Goal: Task Accomplishment & Management: Complete application form

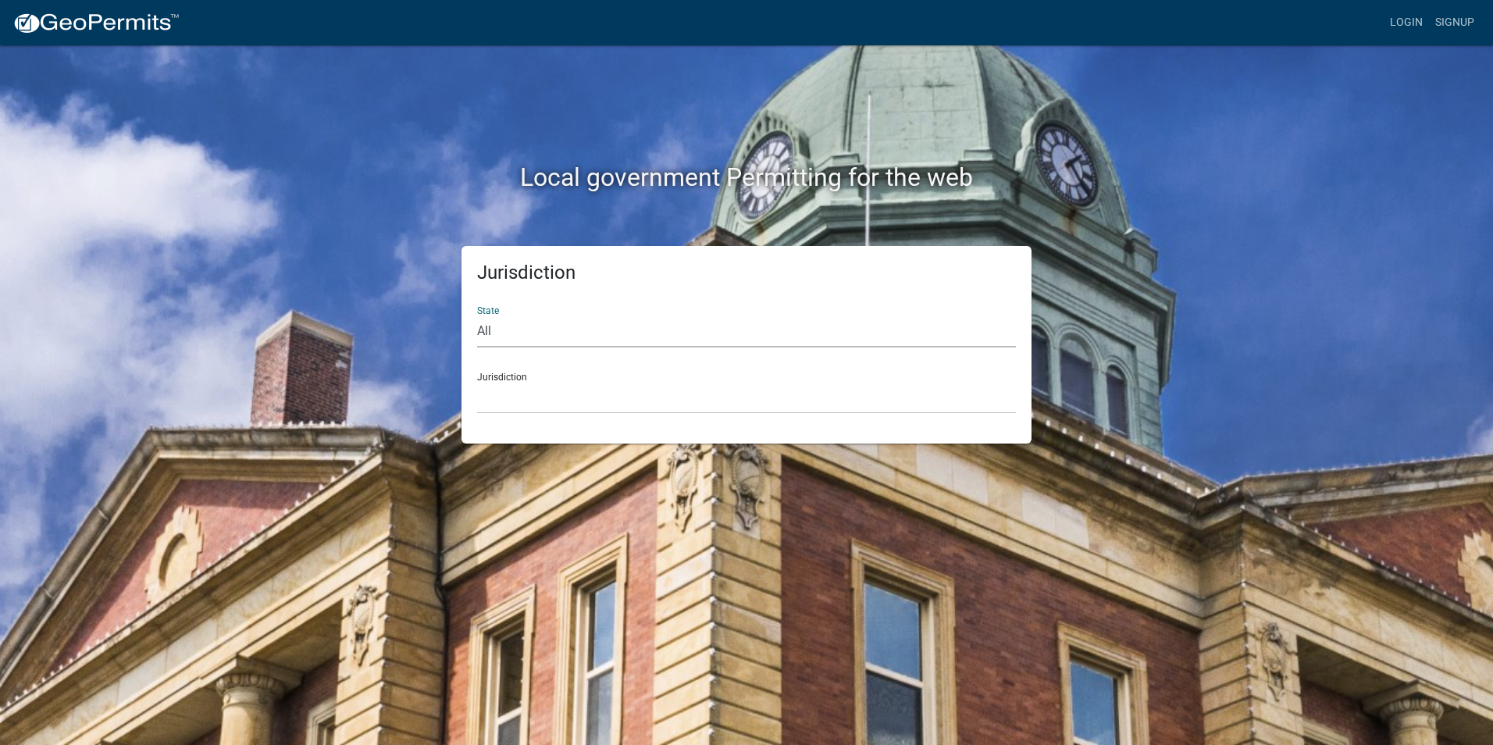
click at [507, 326] on select "All Colorado Georgia Indiana Iowa Kansas Minnesota Ohio South Carolina Wisconsin" at bounding box center [746, 331] width 539 height 32
select select "Indiana"
click at [477, 315] on select "All [US_STATE] [US_STATE] [US_STATE] [US_STATE] [US_STATE] [US_STATE] [US_STATE…" at bounding box center [746, 331] width 539 height 32
click at [520, 394] on select "City of [GEOGRAPHIC_DATA], [US_STATE] City of [GEOGRAPHIC_DATA], [US_STATE] Cit…" at bounding box center [746, 398] width 539 height 32
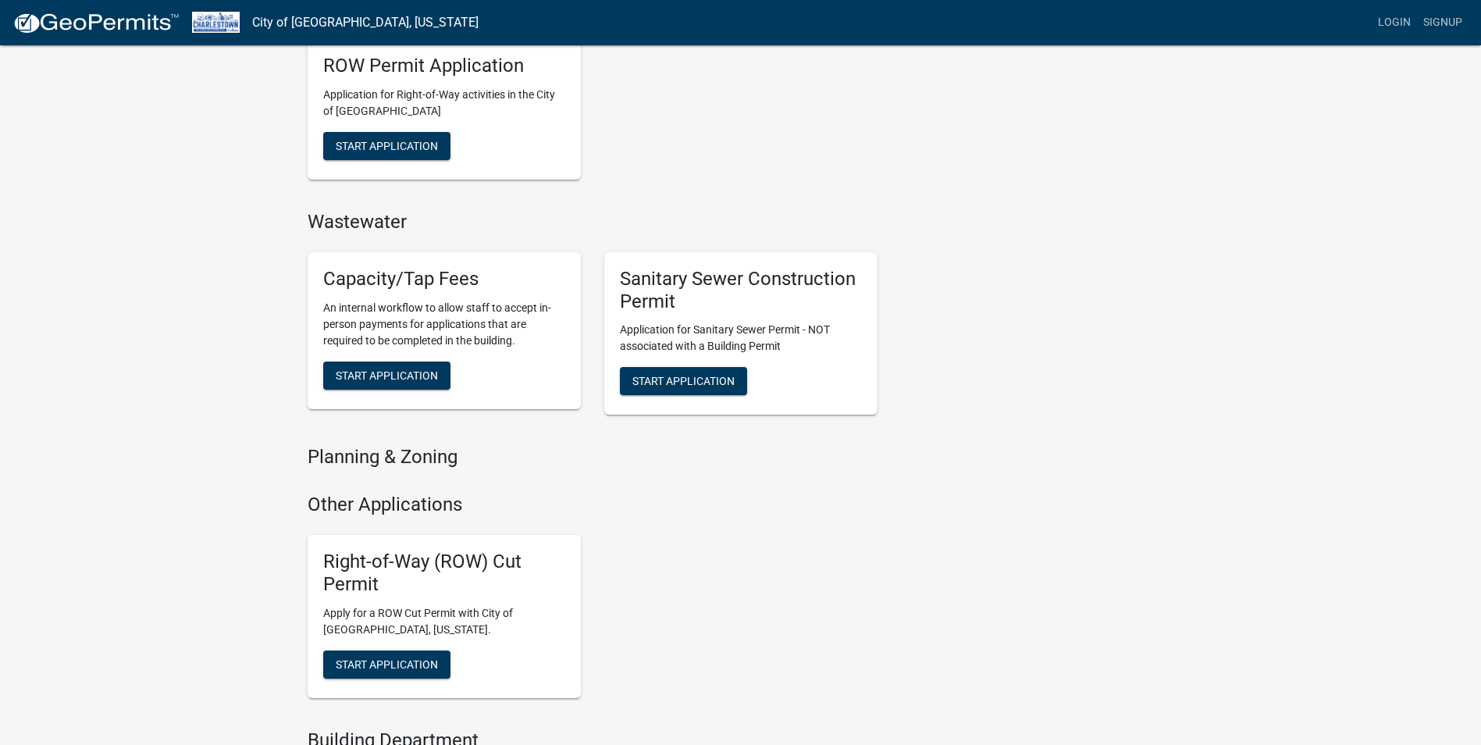
scroll to position [781, 0]
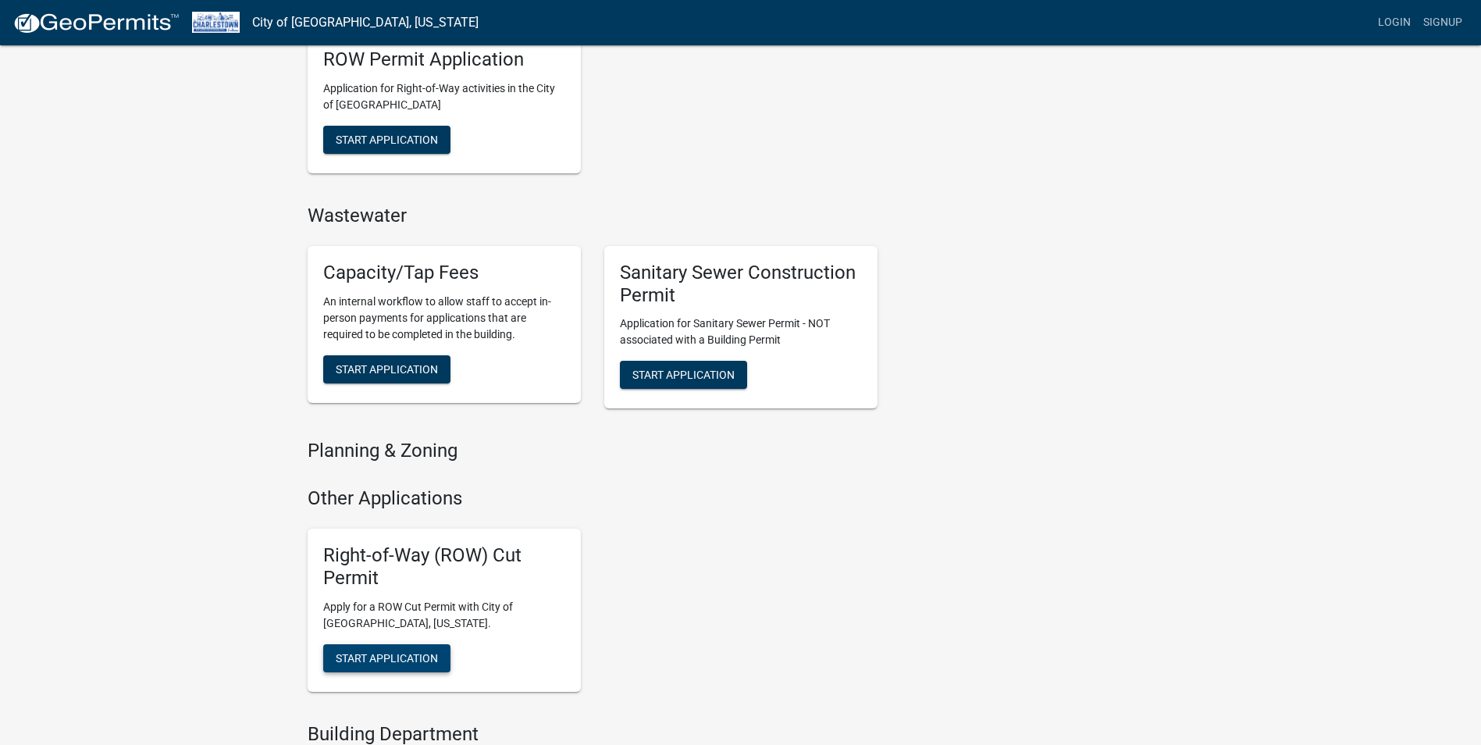
click at [394, 654] on span "Start Application" at bounding box center [387, 657] width 102 height 12
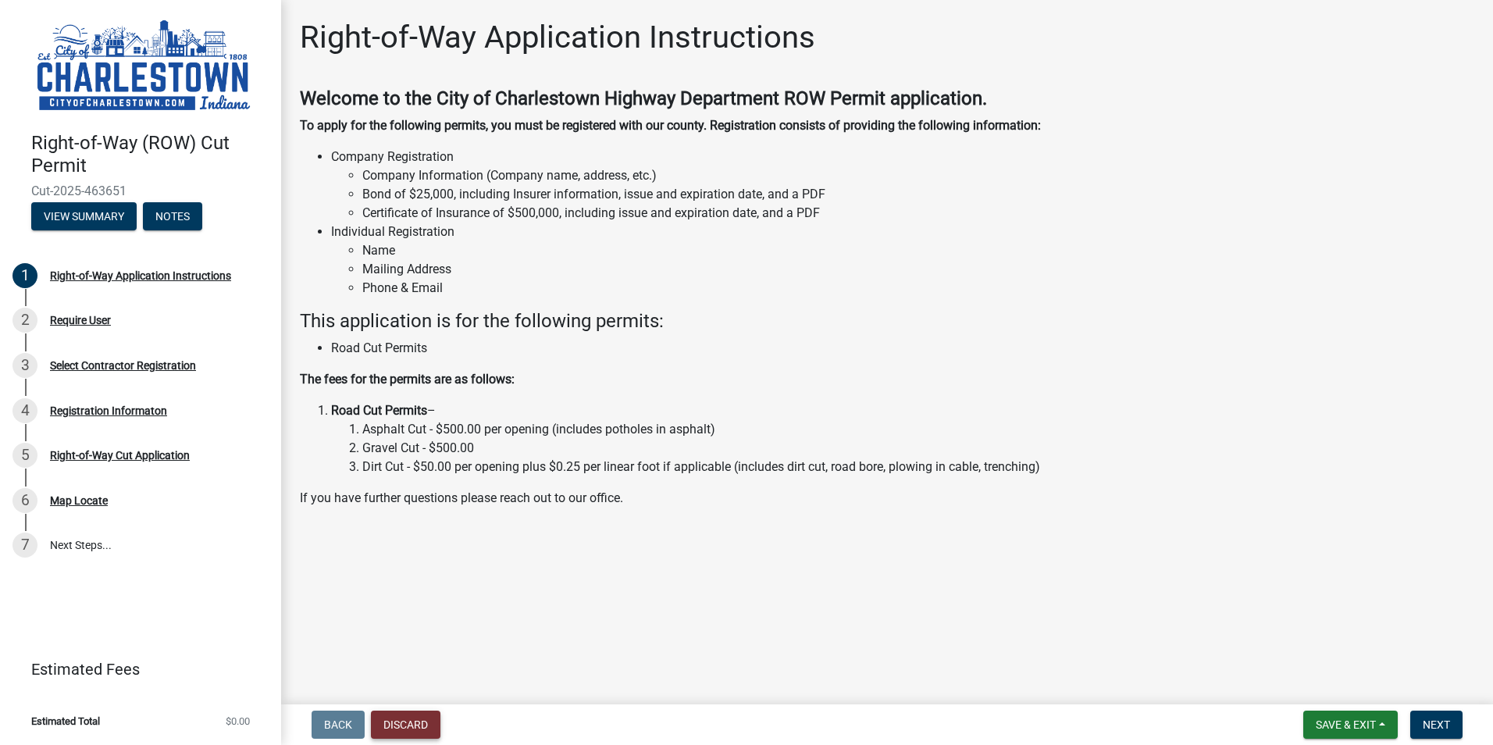
click at [400, 724] on button "Discard" at bounding box center [405, 724] width 69 height 28
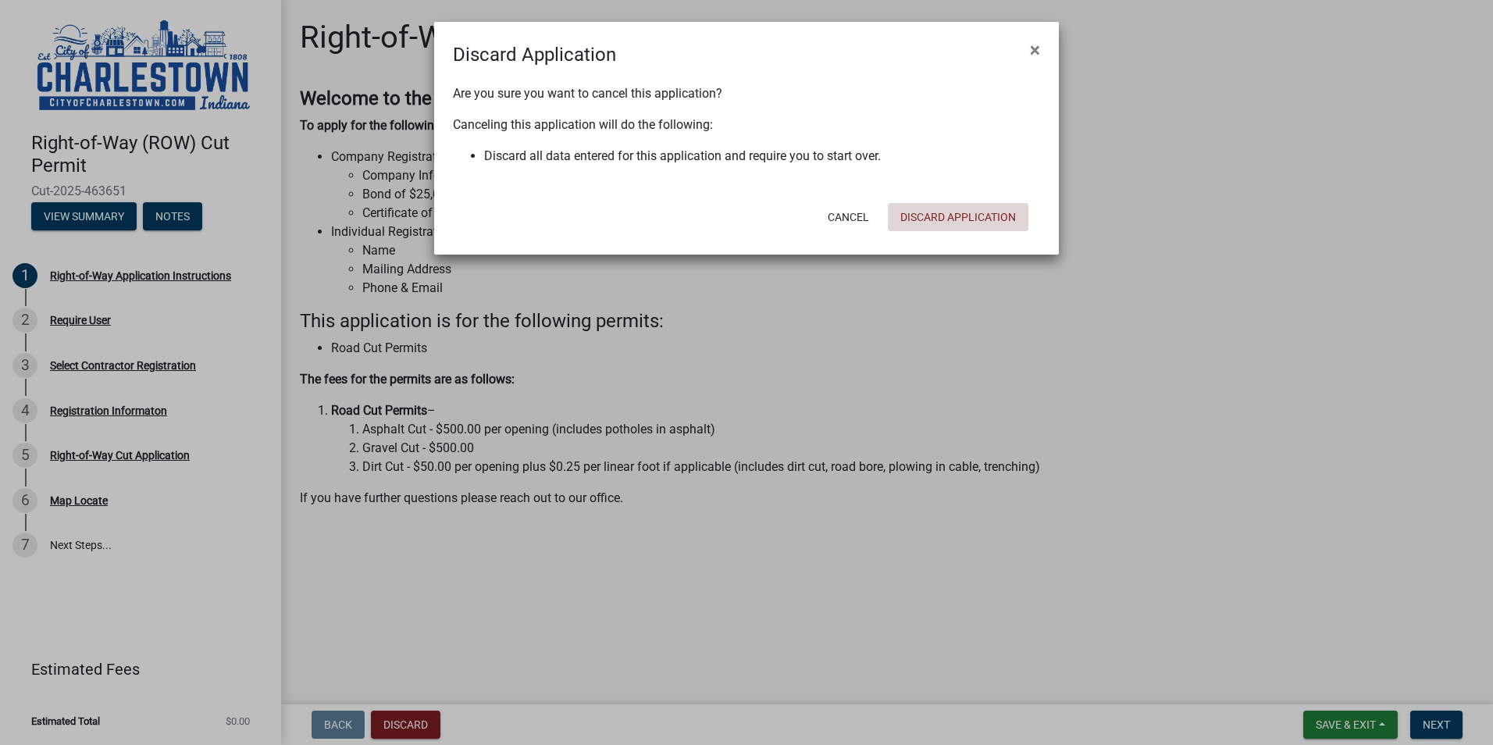
click at [939, 214] on button "Discard Application" at bounding box center [958, 217] width 141 height 28
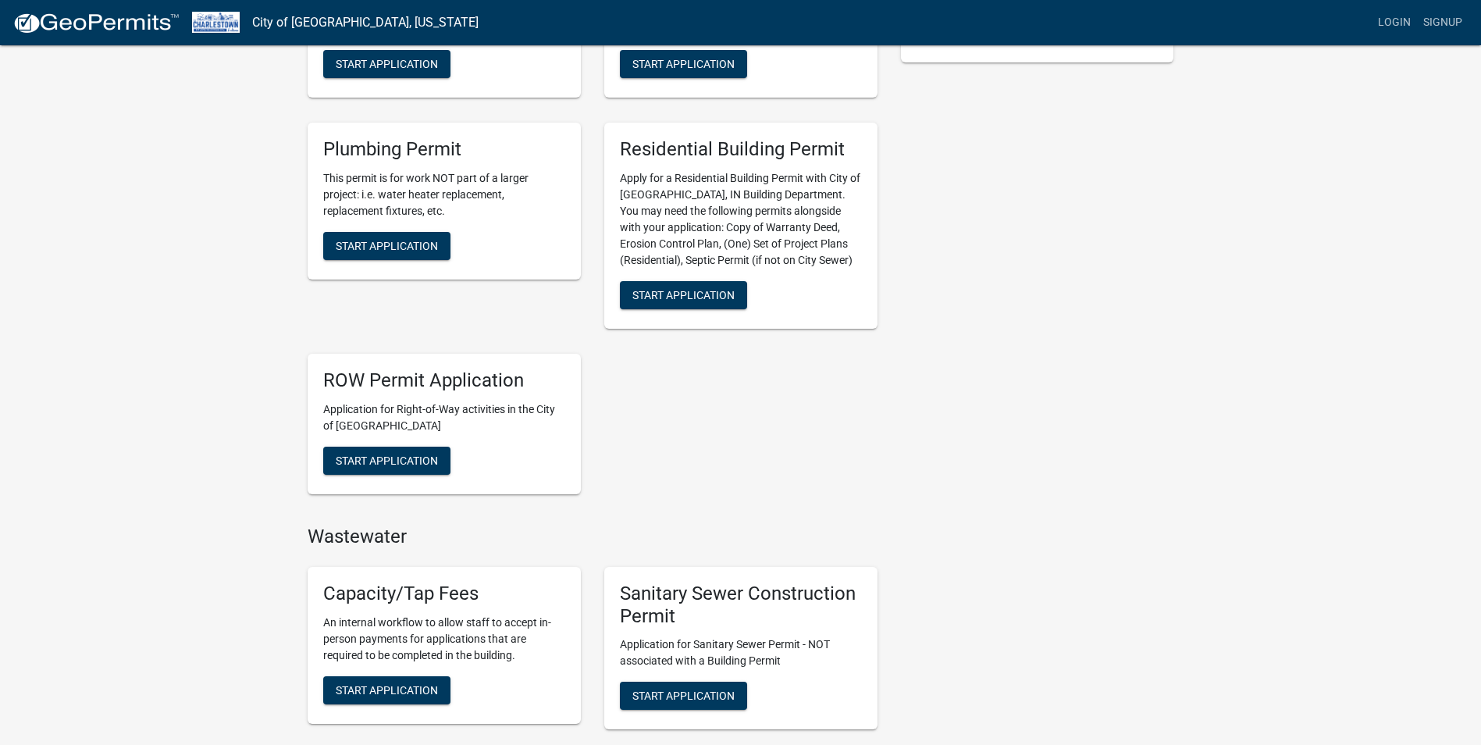
scroll to position [468, 0]
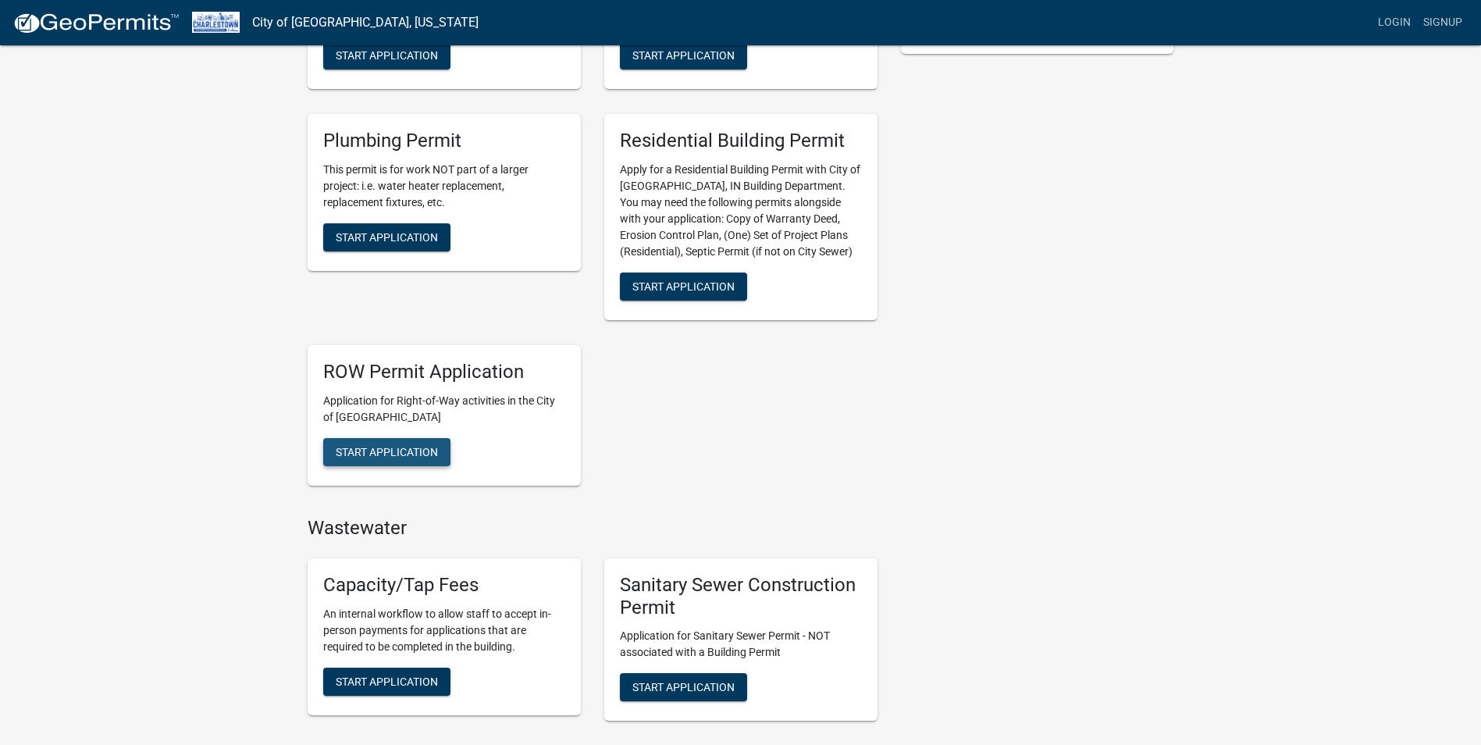
click at [382, 447] on span "Start Application" at bounding box center [387, 451] width 102 height 12
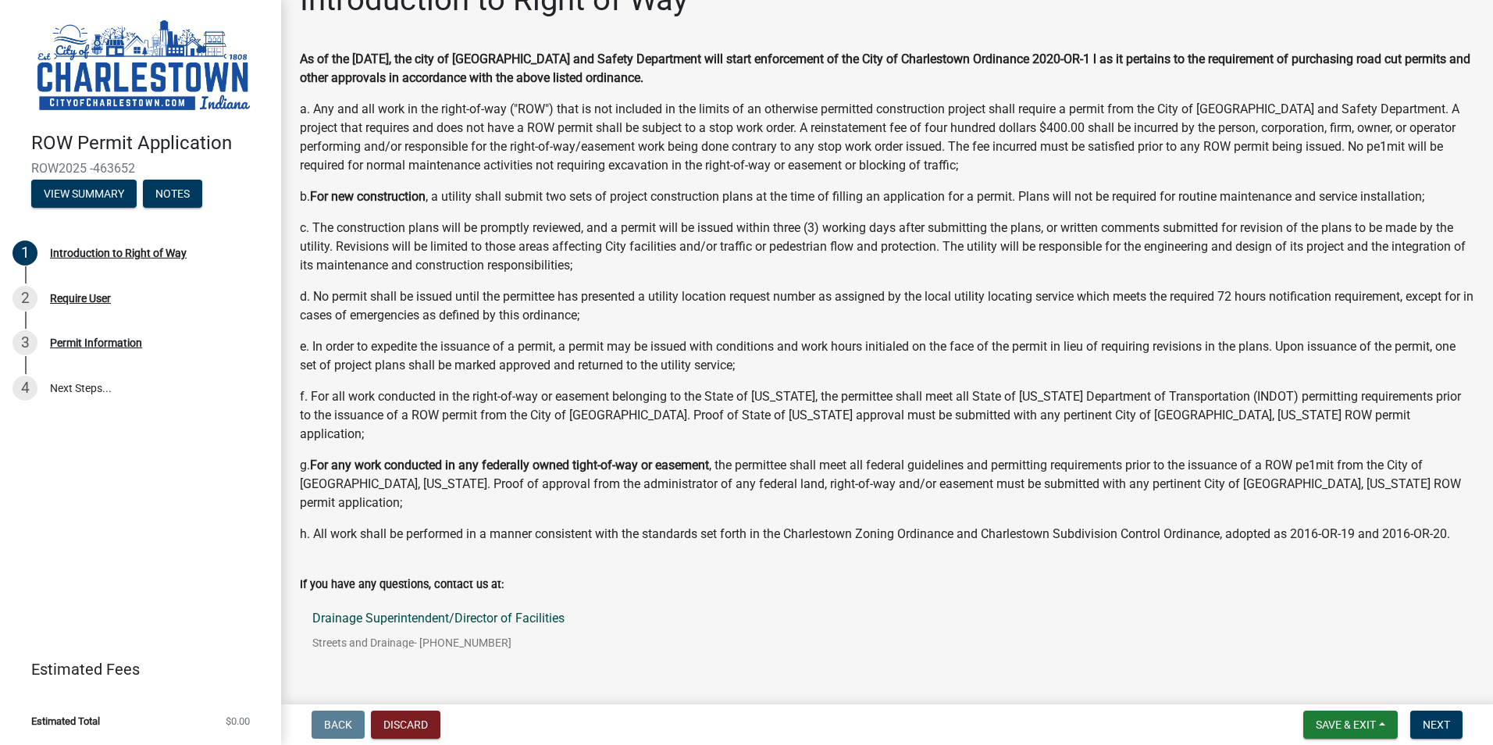
scroll to position [55, 0]
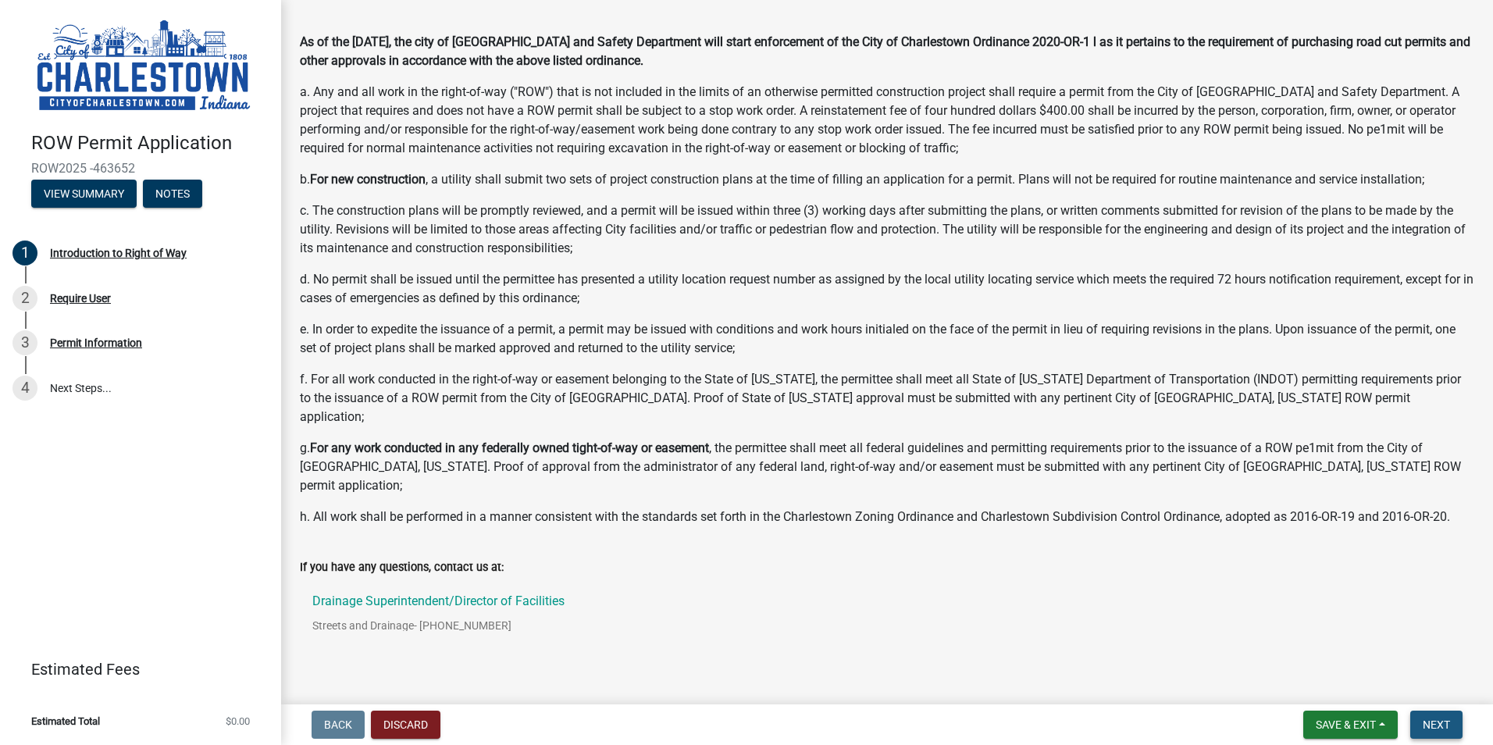
click at [1433, 723] on span "Next" at bounding box center [1435, 724] width 27 height 12
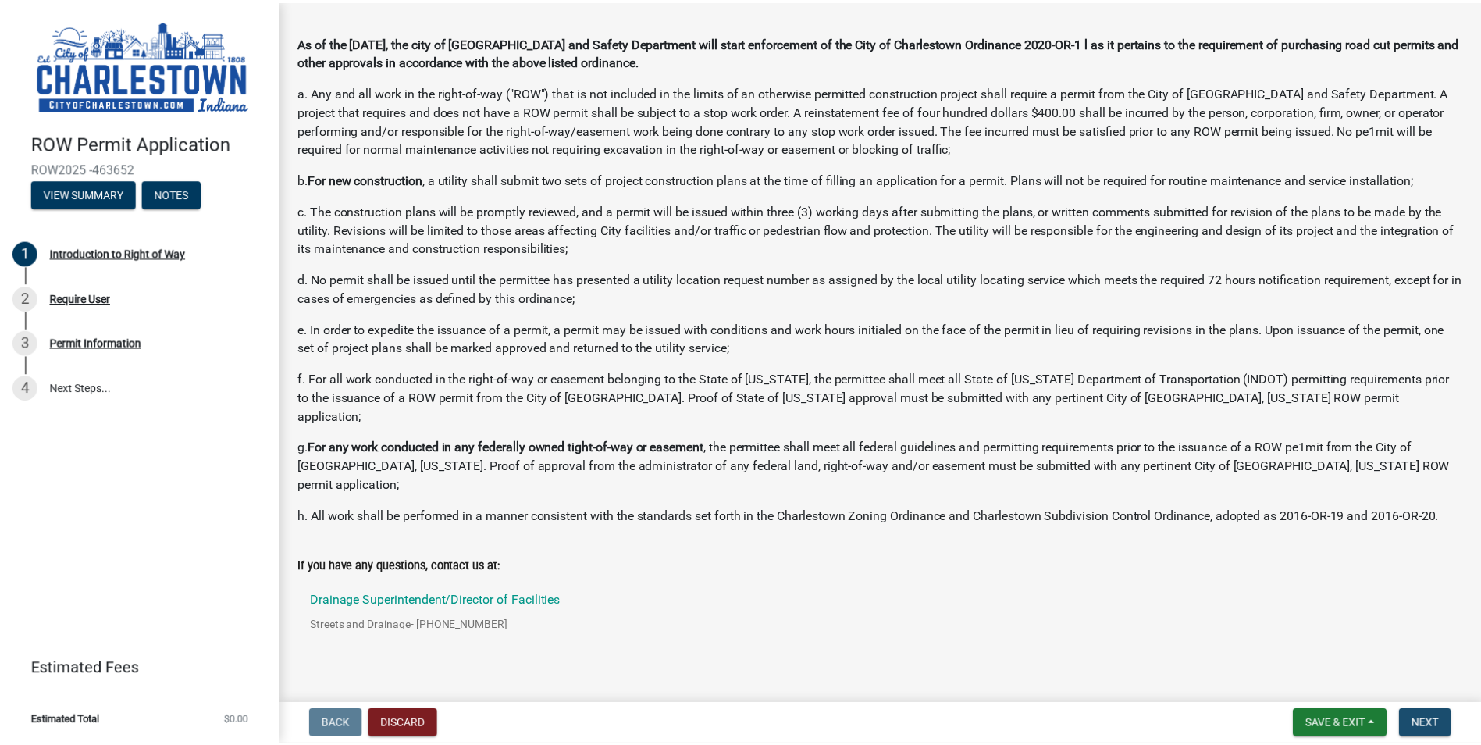
scroll to position [0, 0]
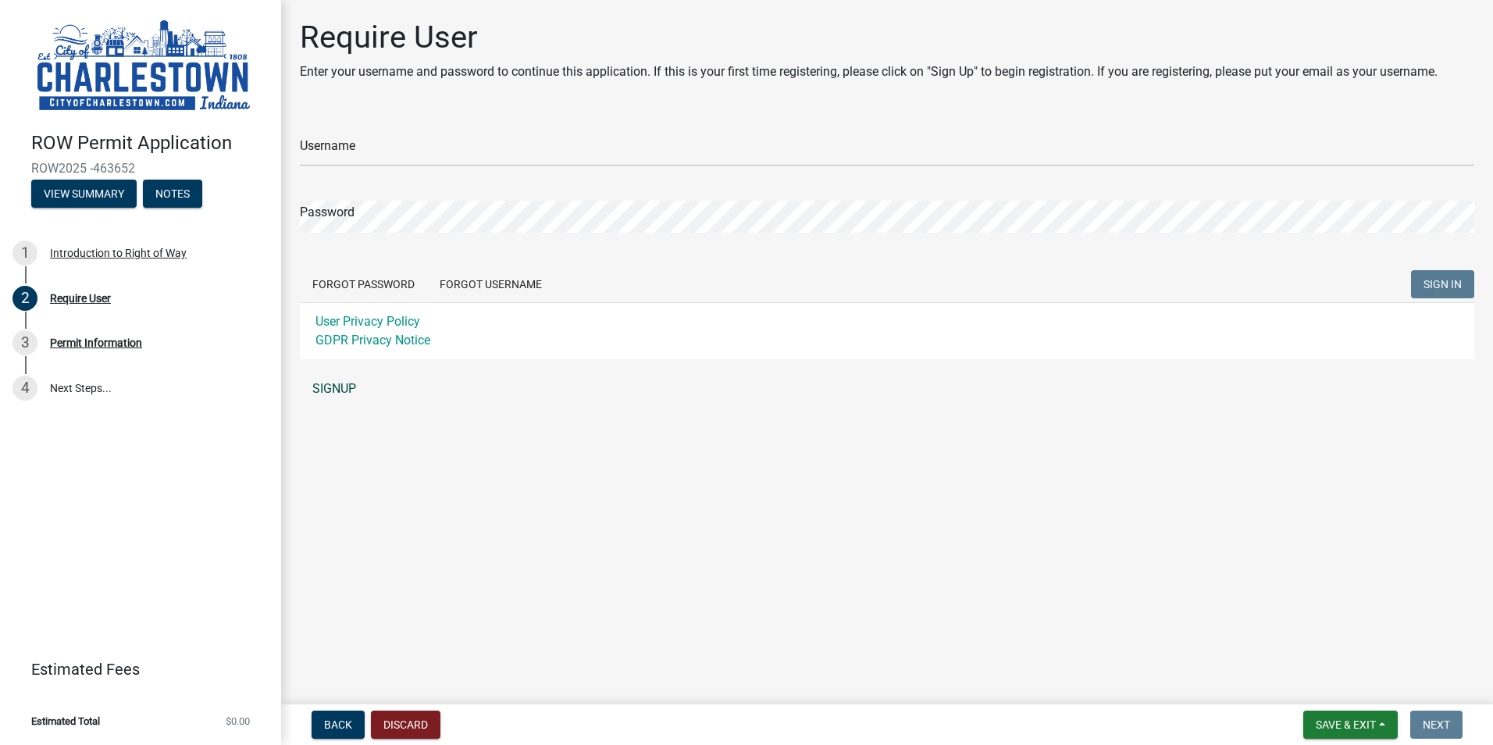
click at [335, 393] on link "SIGNUP" at bounding box center [887, 388] width 1174 height 31
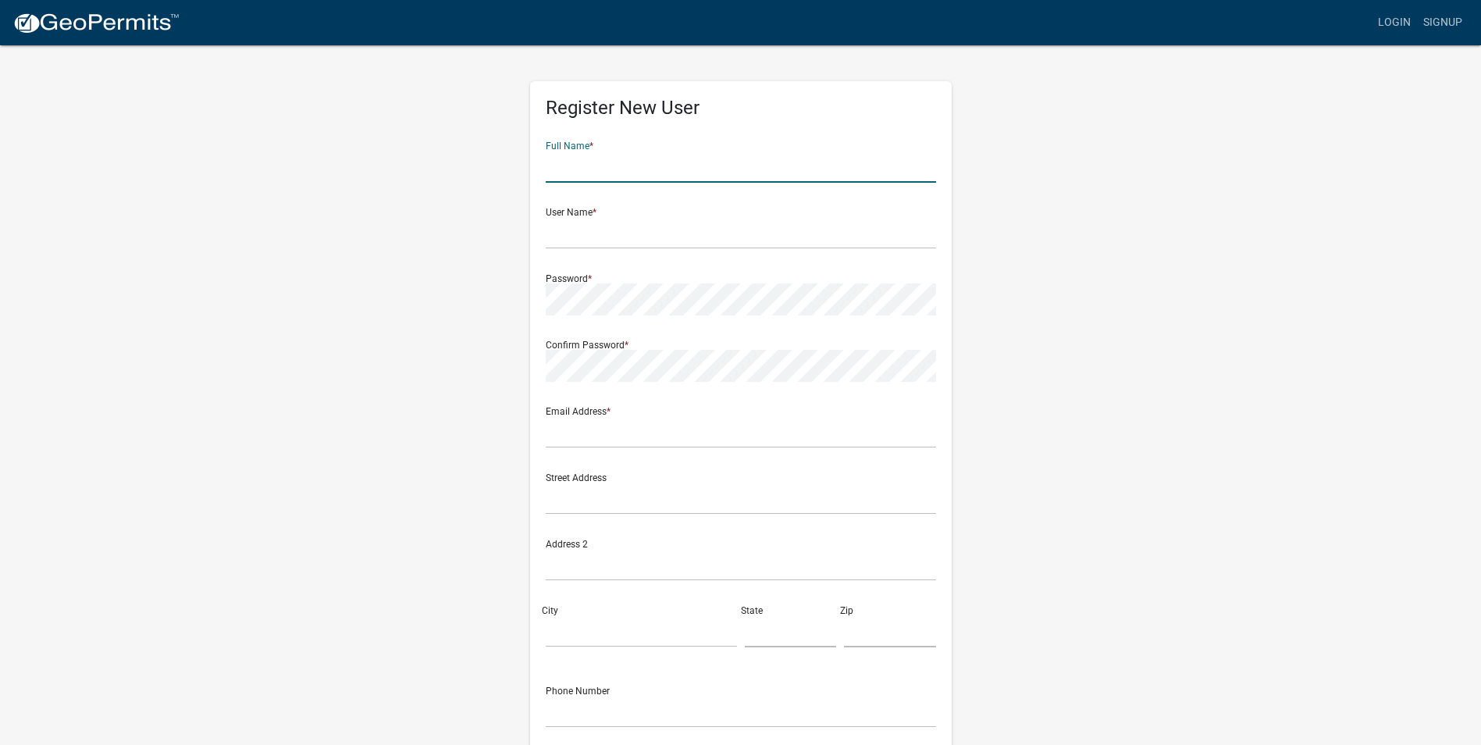
click at [657, 173] on input "text" at bounding box center [741, 167] width 390 height 32
type input "Jeremy Parkhurst"
click at [599, 235] on input "text" at bounding box center [741, 233] width 390 height 32
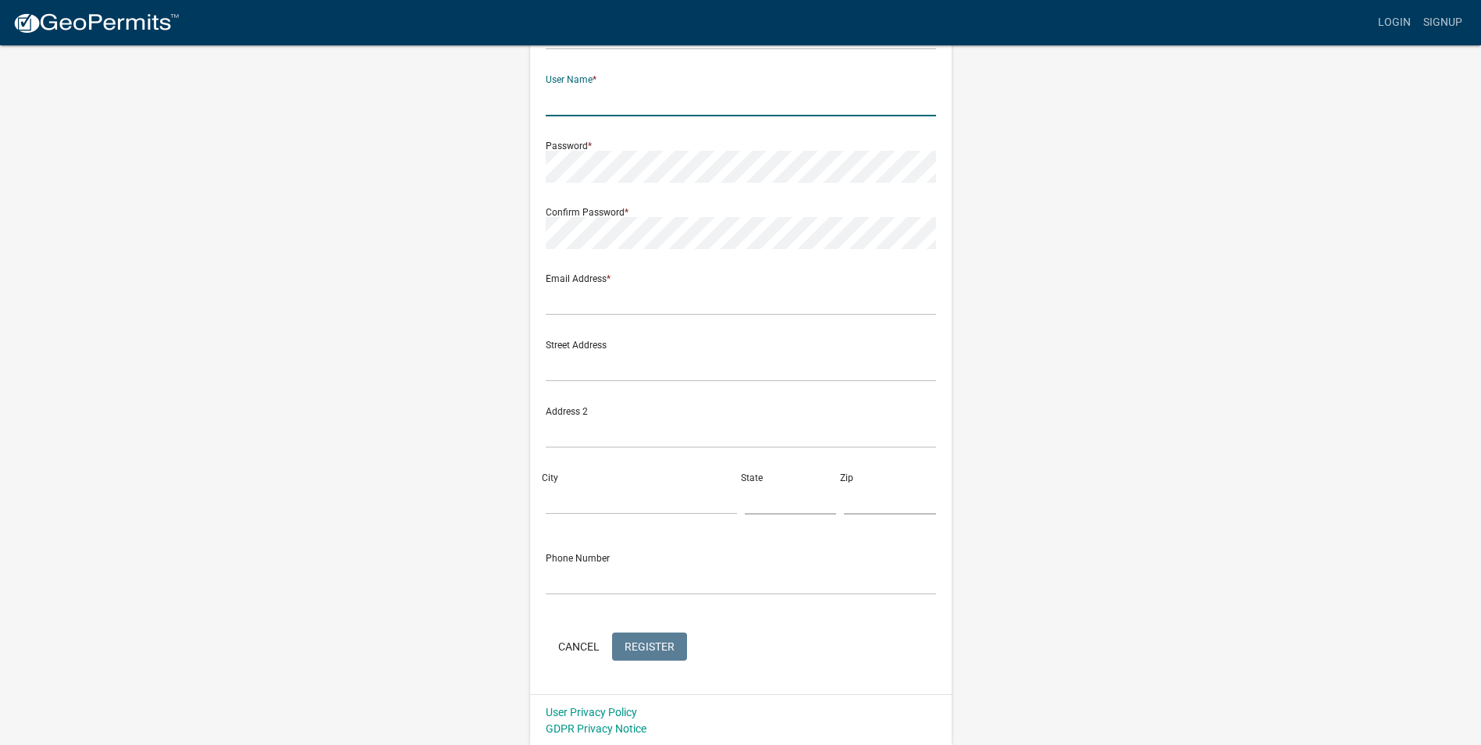
scroll to position [134, 0]
click at [570, 645] on button "Cancel" at bounding box center [579, 645] width 66 height 28
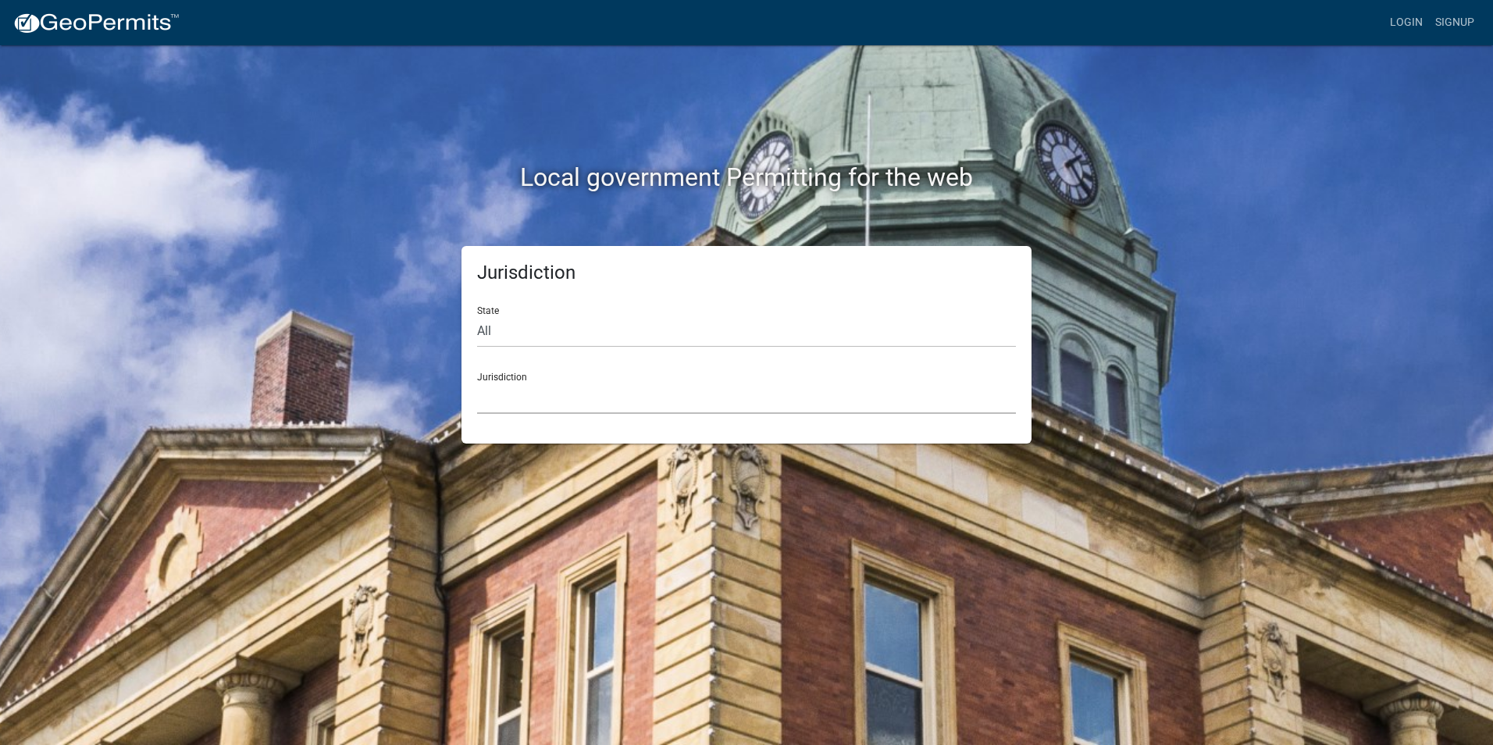
click at [556, 394] on select "Custer County, Colorado Cook County, Georgia Crawford County, Georgia Gilmer Co…" at bounding box center [746, 398] width 539 height 32
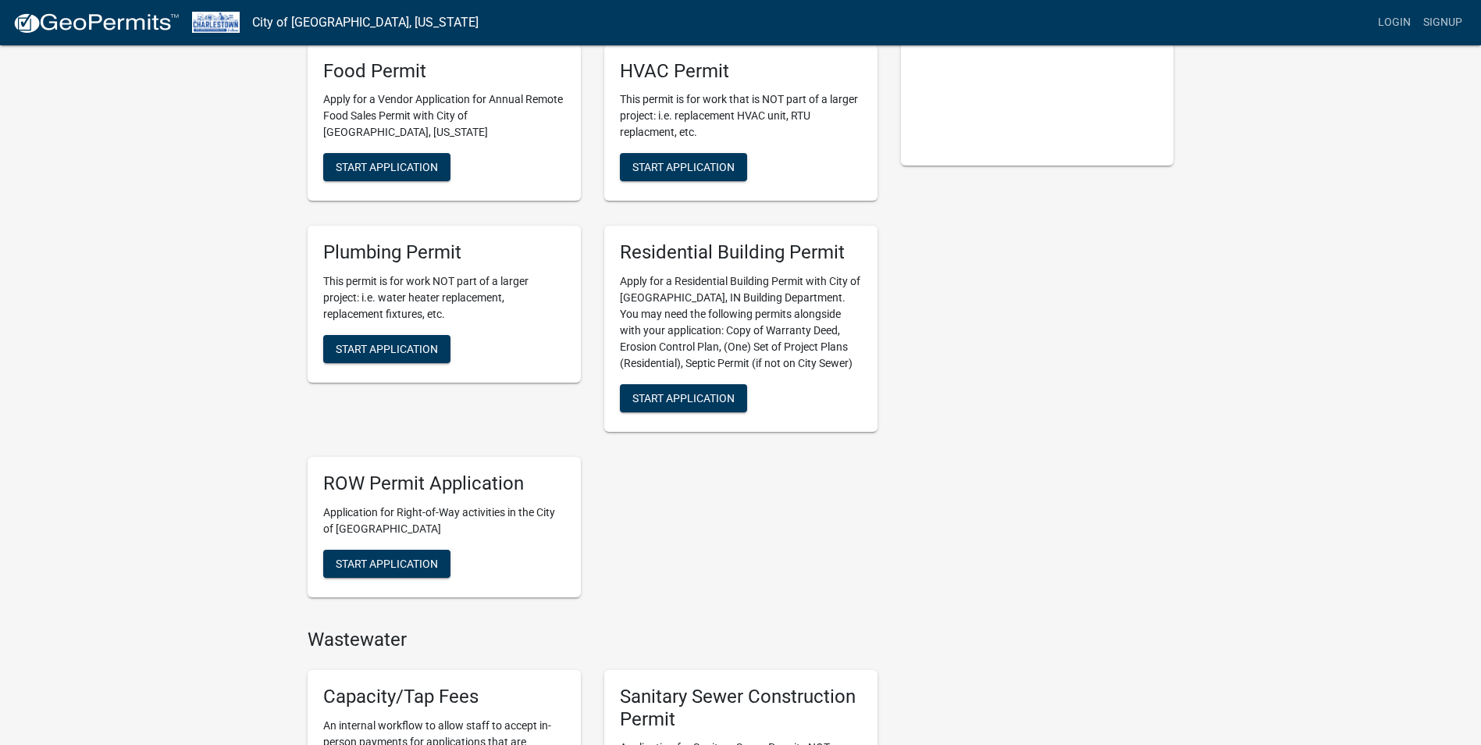
scroll to position [468, 0]
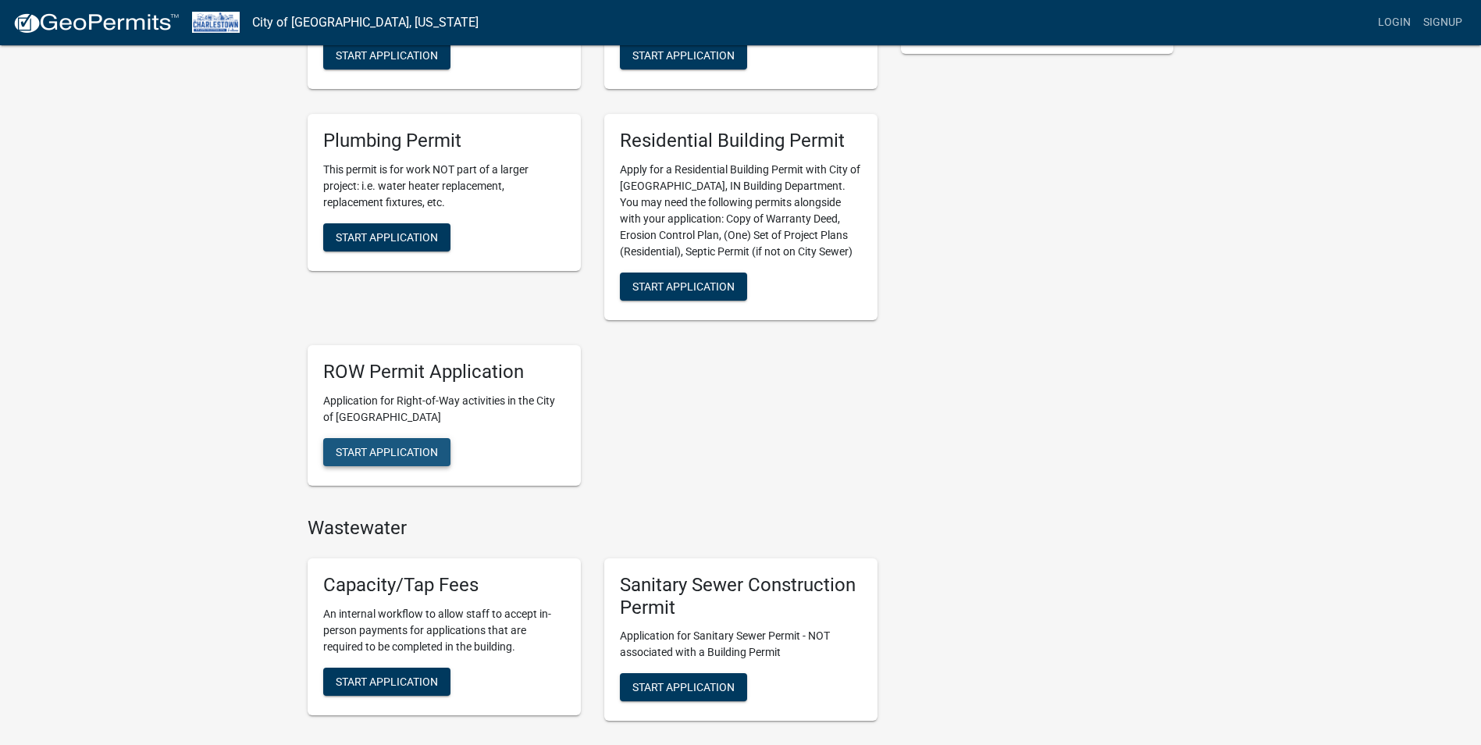
click at [406, 448] on span "Start Application" at bounding box center [387, 451] width 102 height 12
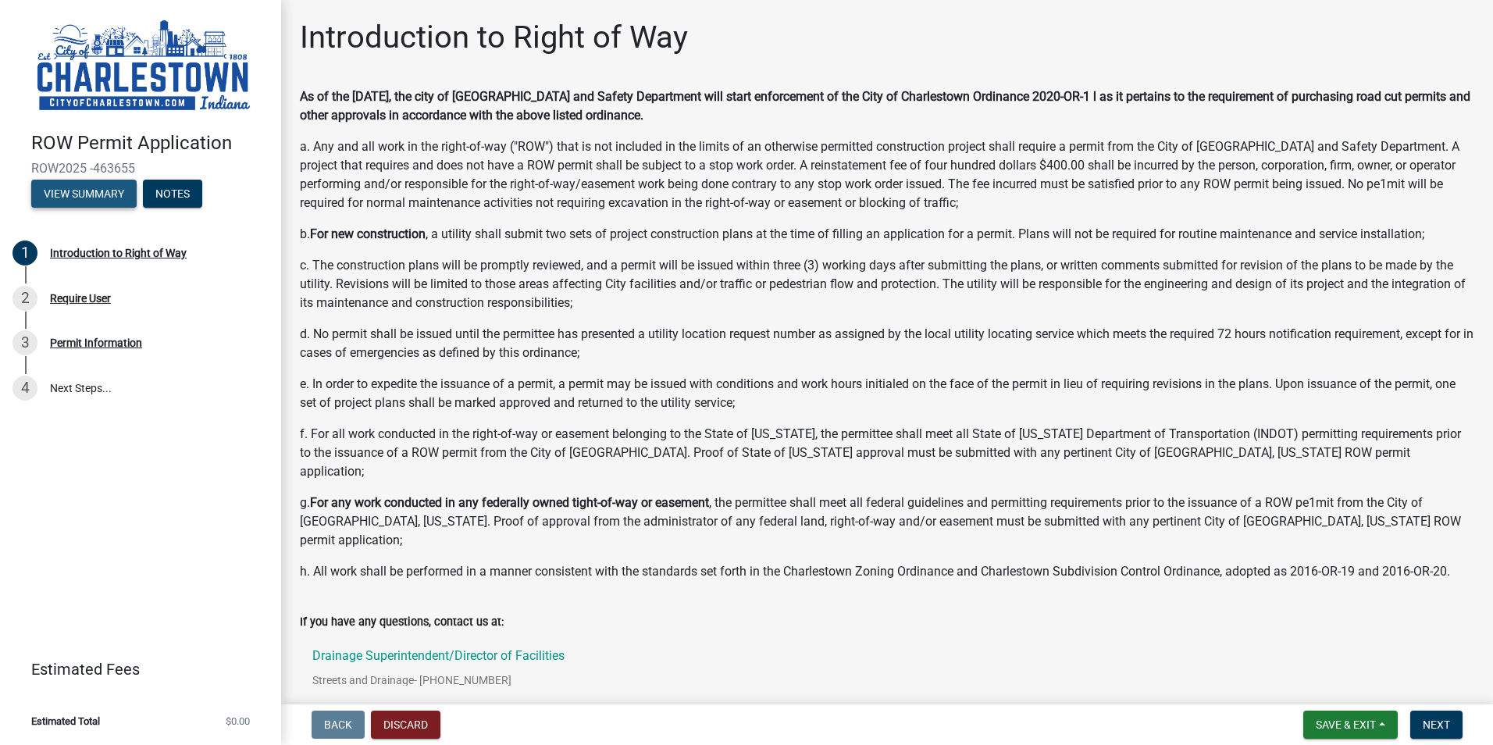
click at [101, 196] on button "View Summary" at bounding box center [83, 194] width 105 height 28
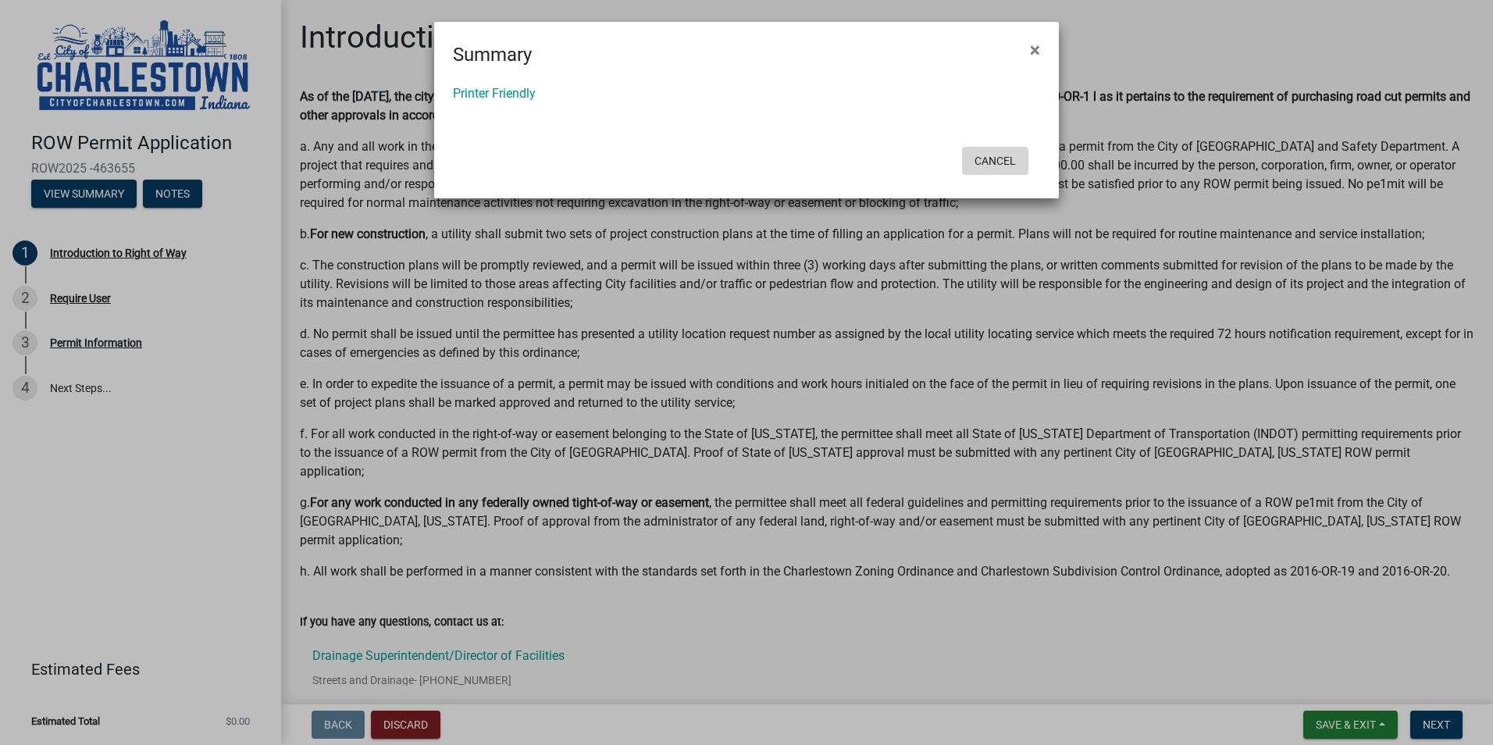
click at [1005, 162] on button "Cancel" at bounding box center [995, 161] width 66 height 28
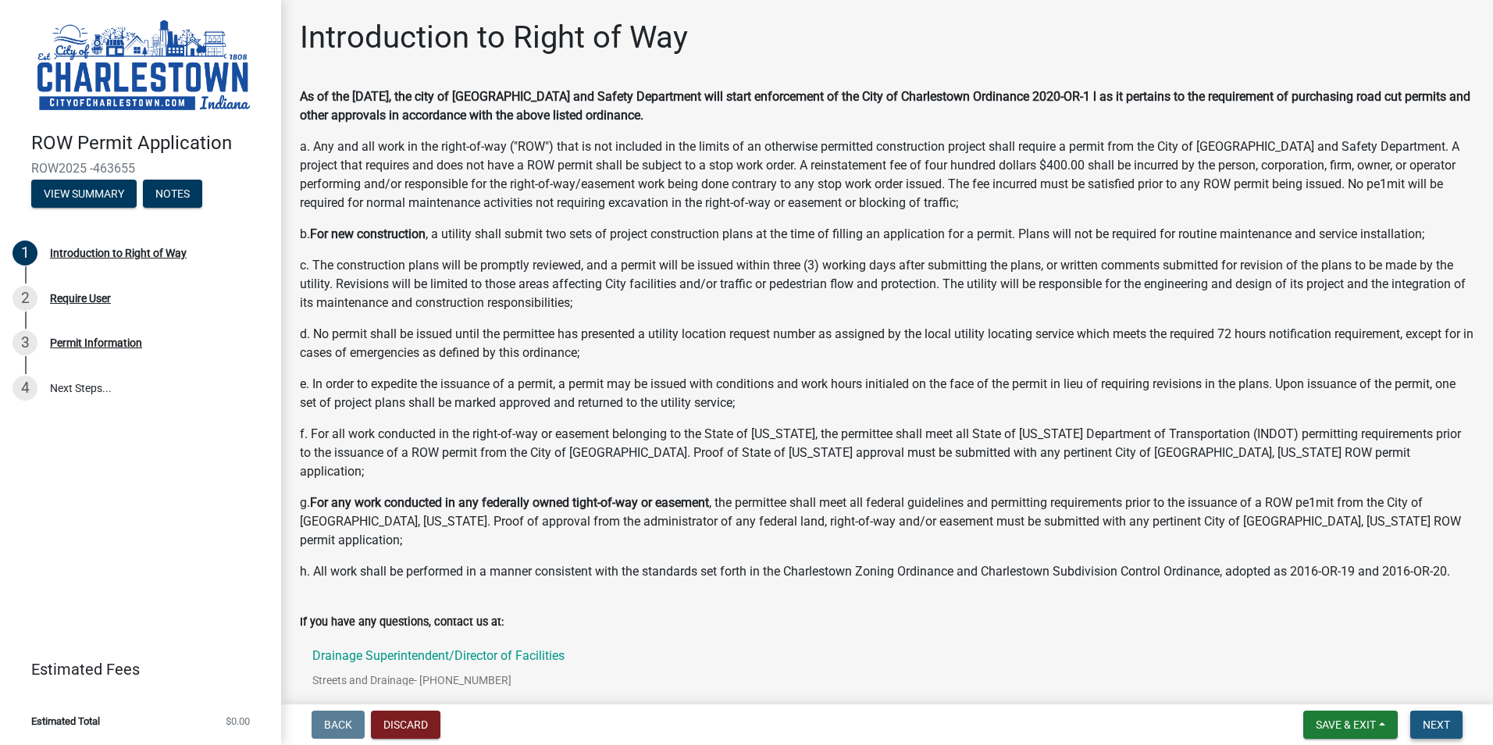
click at [1451, 724] on button "Next" at bounding box center [1436, 724] width 52 height 28
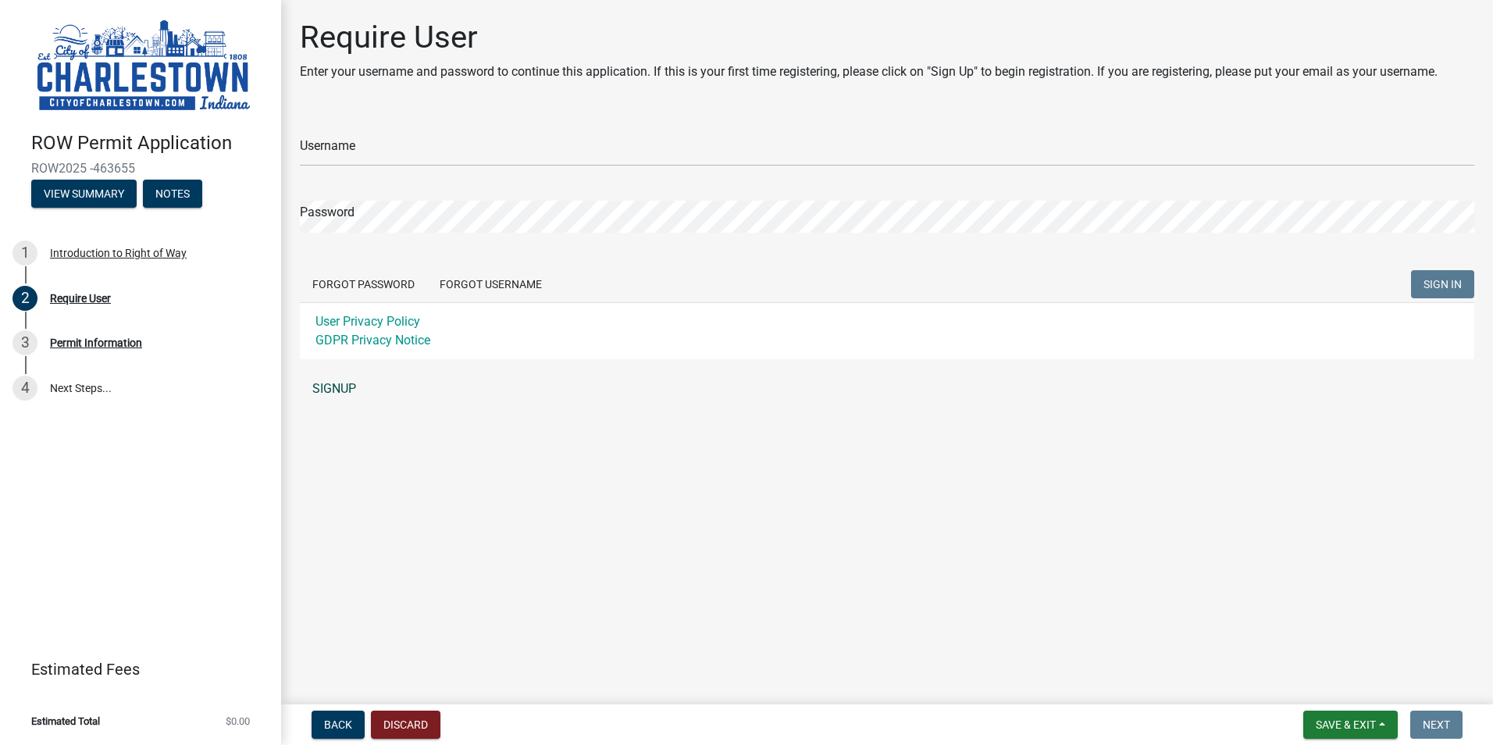
click at [340, 382] on link "SIGNUP" at bounding box center [887, 388] width 1174 height 31
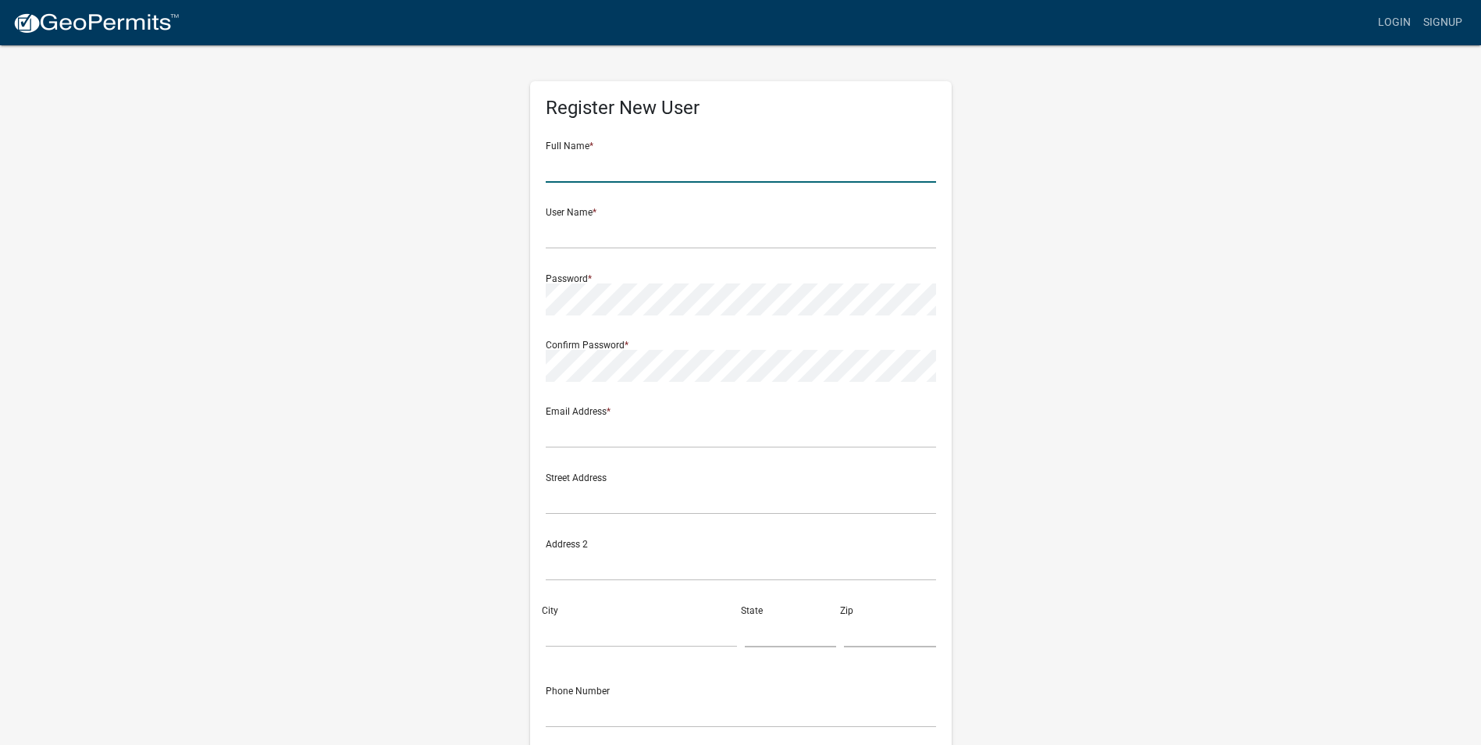
click at [651, 171] on input "text" at bounding box center [741, 167] width 390 height 32
type input "a"
type input "Jeremy Parkhurst"
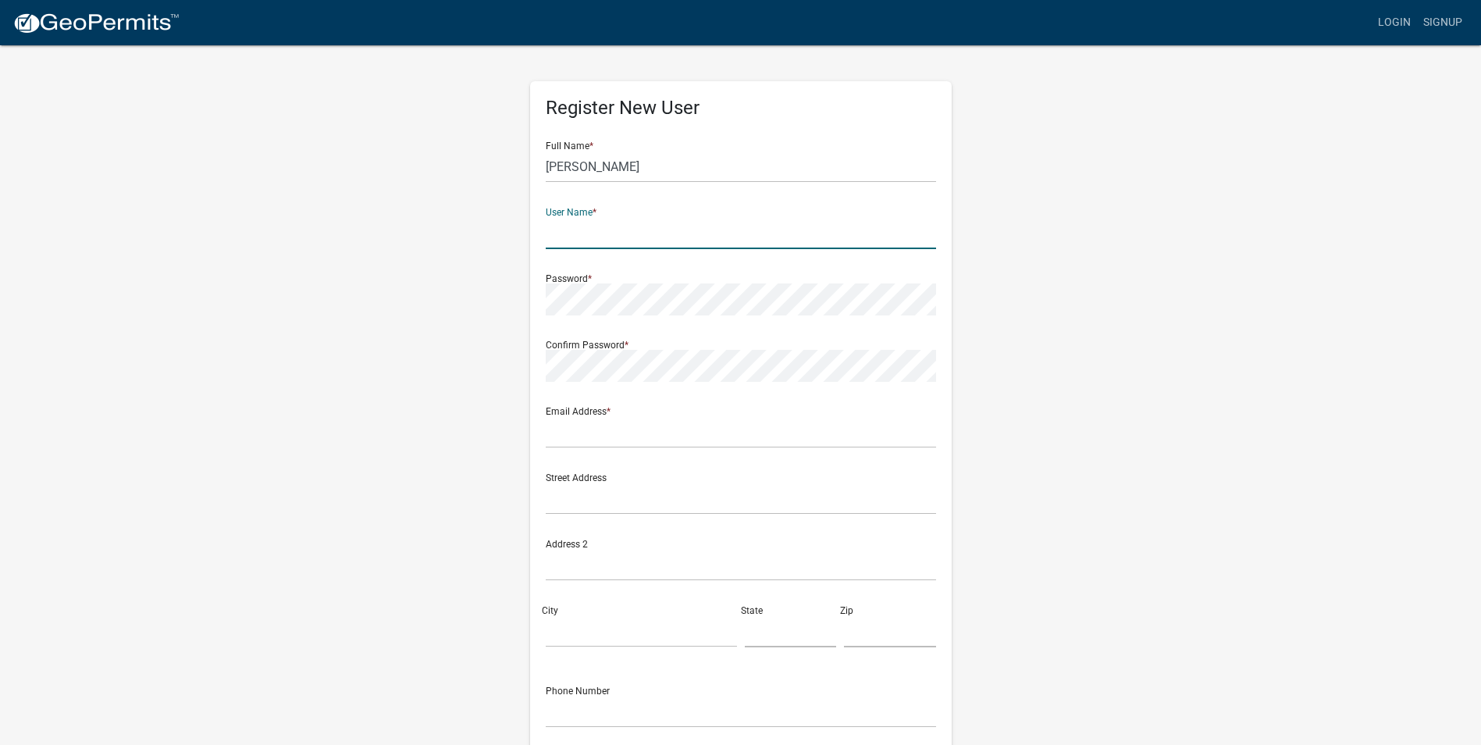
click at [550, 233] on input "text" at bounding box center [741, 233] width 390 height 32
type input "[PERSON_NAME][EMAIL_ADDRESS][PERSON_NAME][DOMAIN_NAME]"
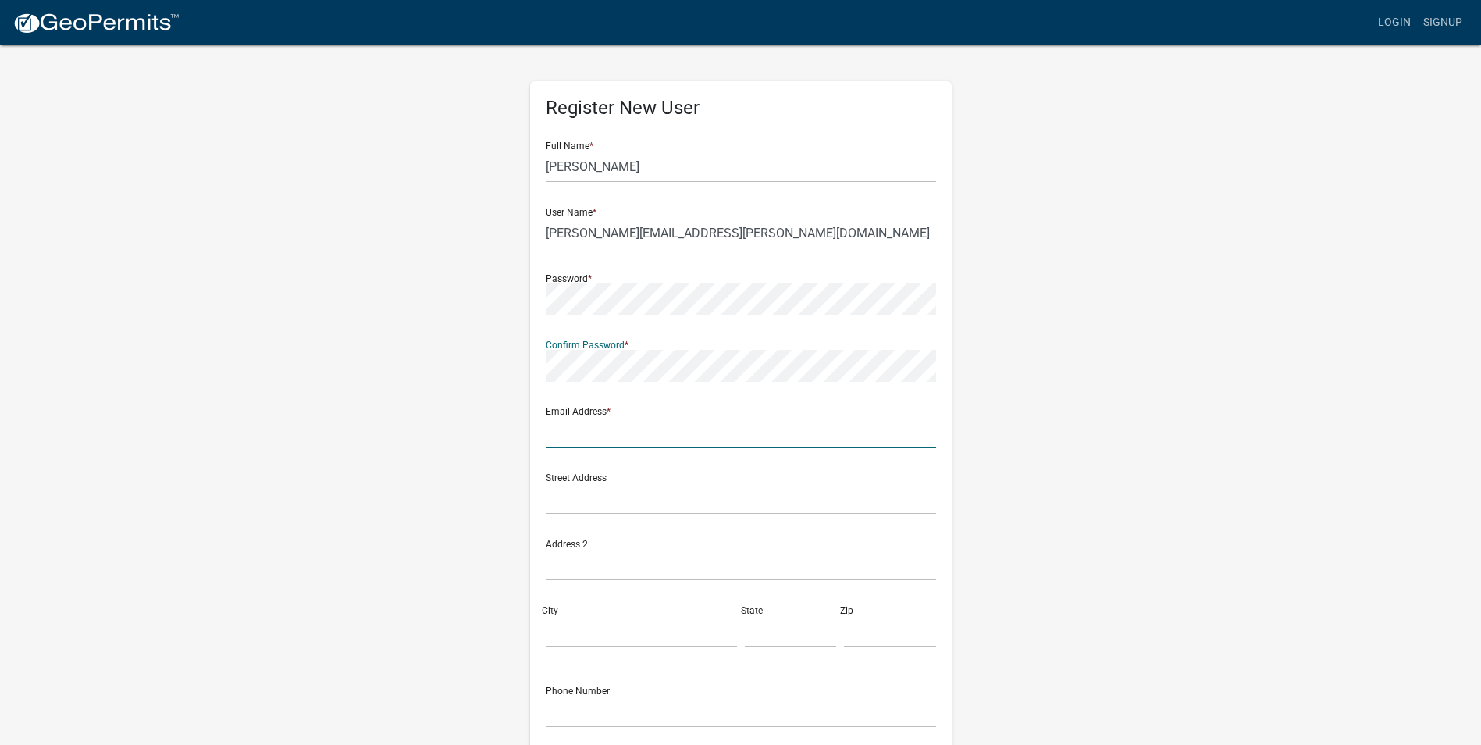
click at [635, 426] on input "text" at bounding box center [741, 432] width 390 height 32
type input "[PERSON_NAME][EMAIL_ADDRESS][PERSON_NAME][DOMAIN_NAME]"
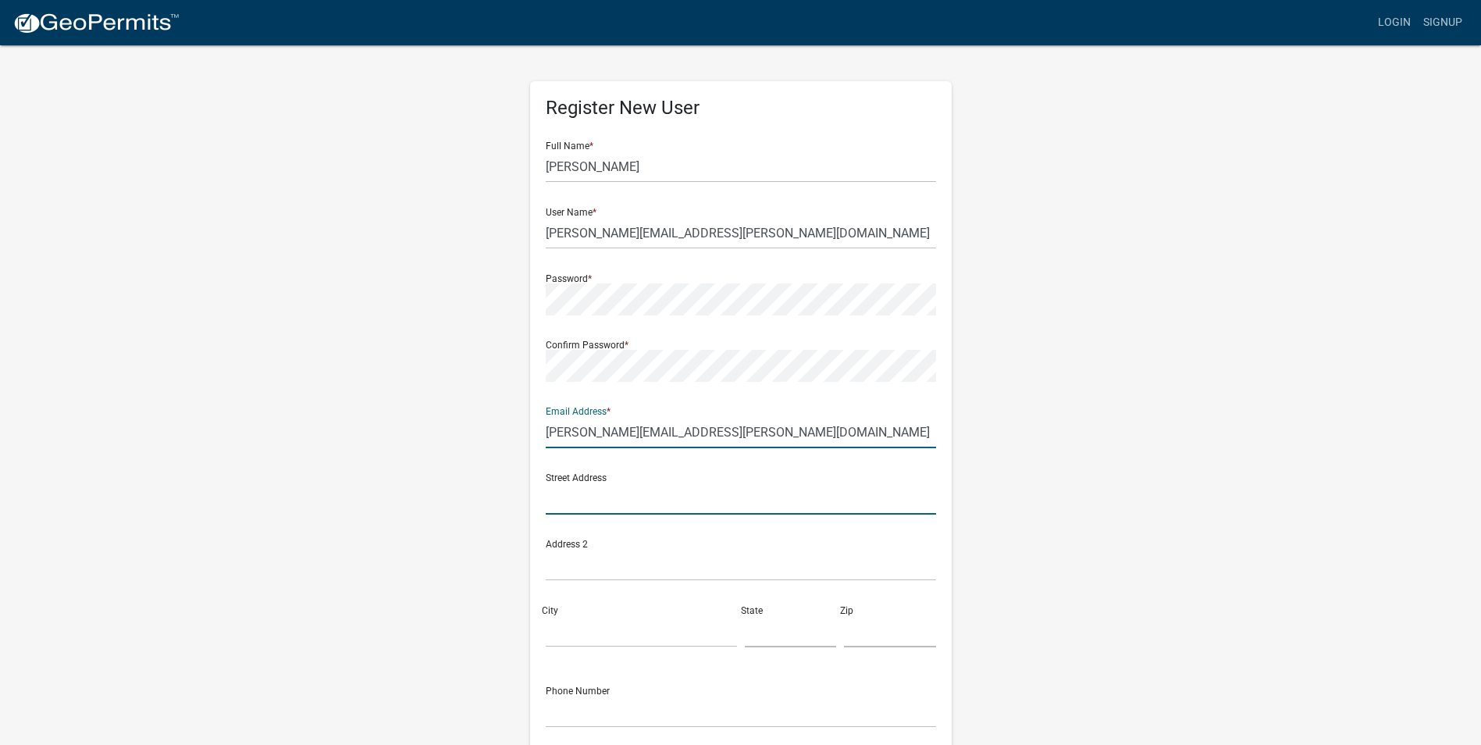
click at [579, 499] on input "text" at bounding box center [741, 498] width 390 height 32
type input "4701 Commerce Crossing"
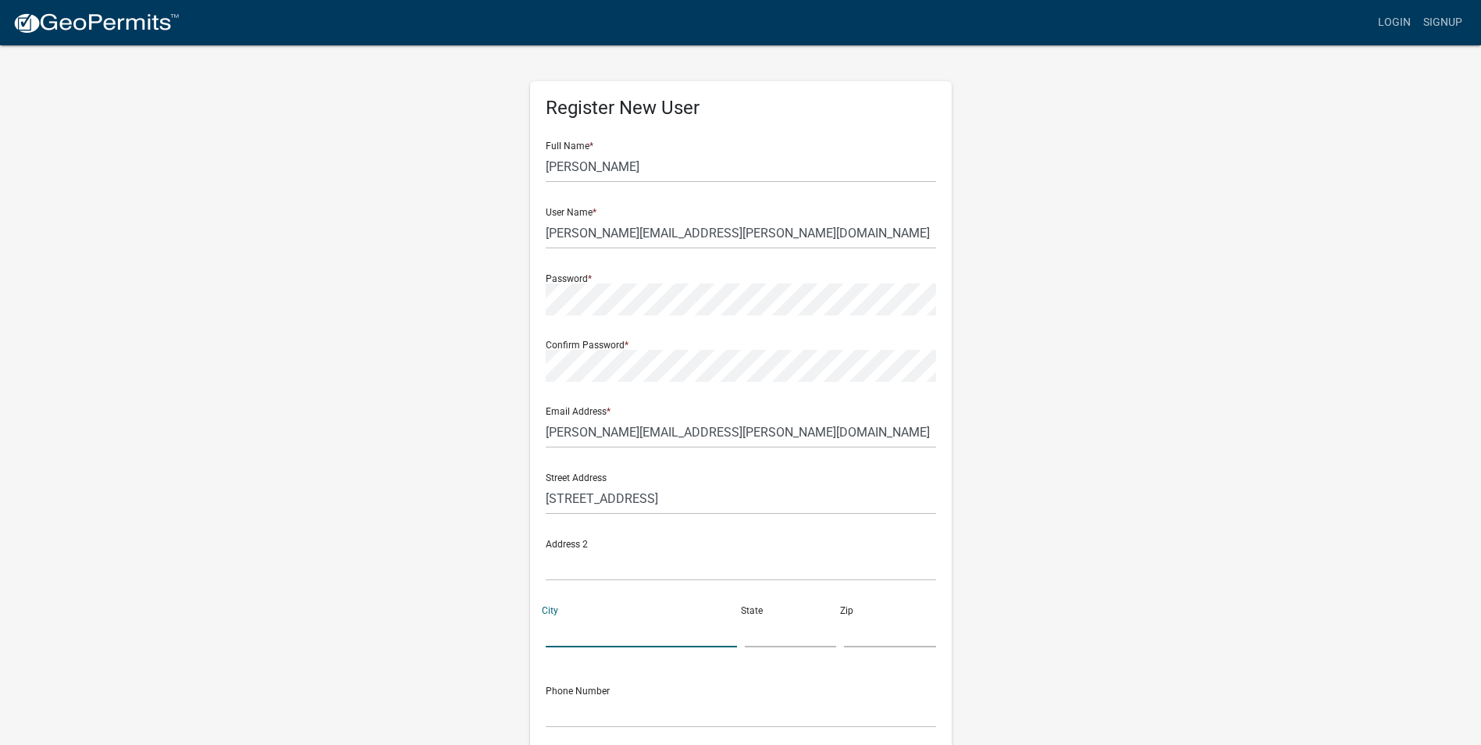
click at [585, 638] on input "City" at bounding box center [641, 631] width 191 height 32
type input "Louisville"
type input "KY"
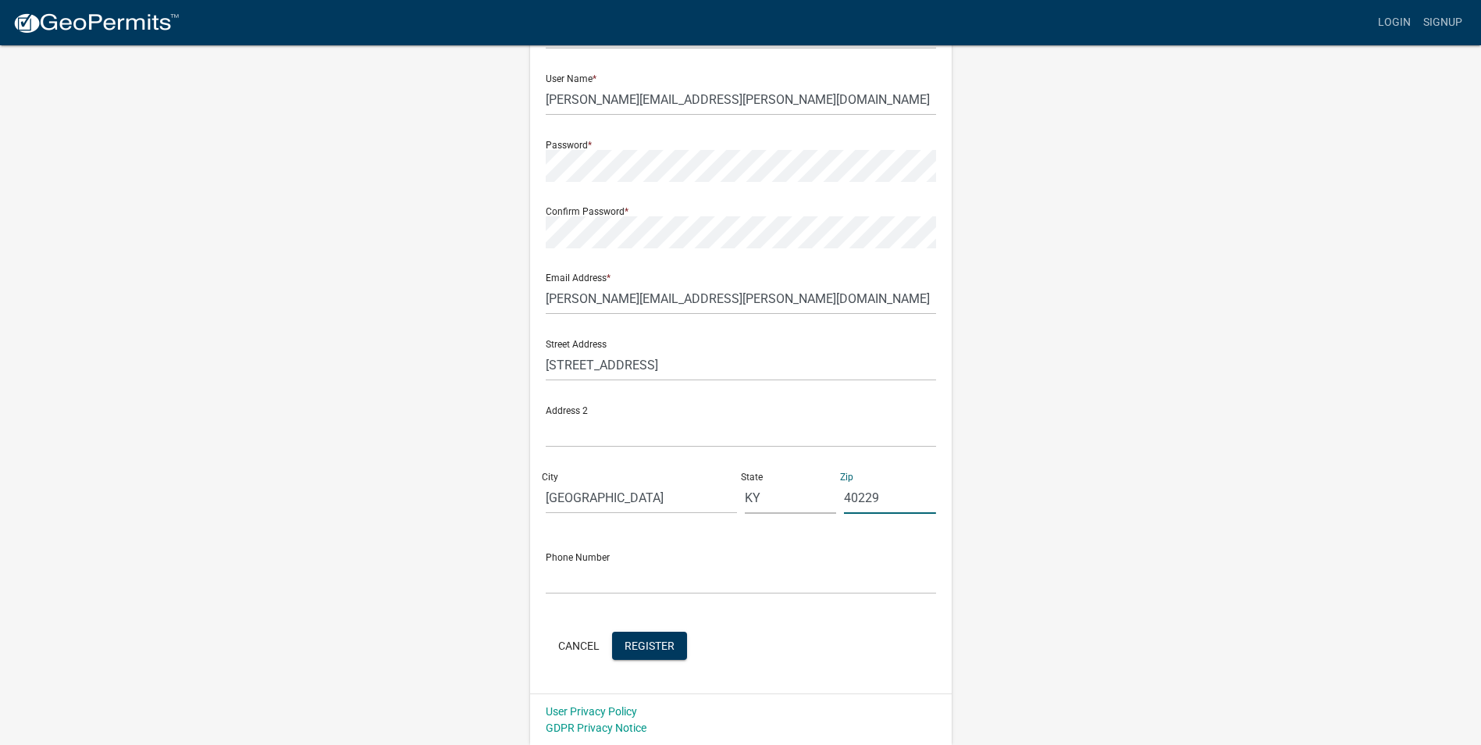
scroll to position [134, 0]
type input "40229"
click at [585, 575] on input "text" at bounding box center [741, 577] width 390 height 32
type input "(502) 471-0909"
click at [656, 637] on button "Register" at bounding box center [649, 645] width 75 height 28
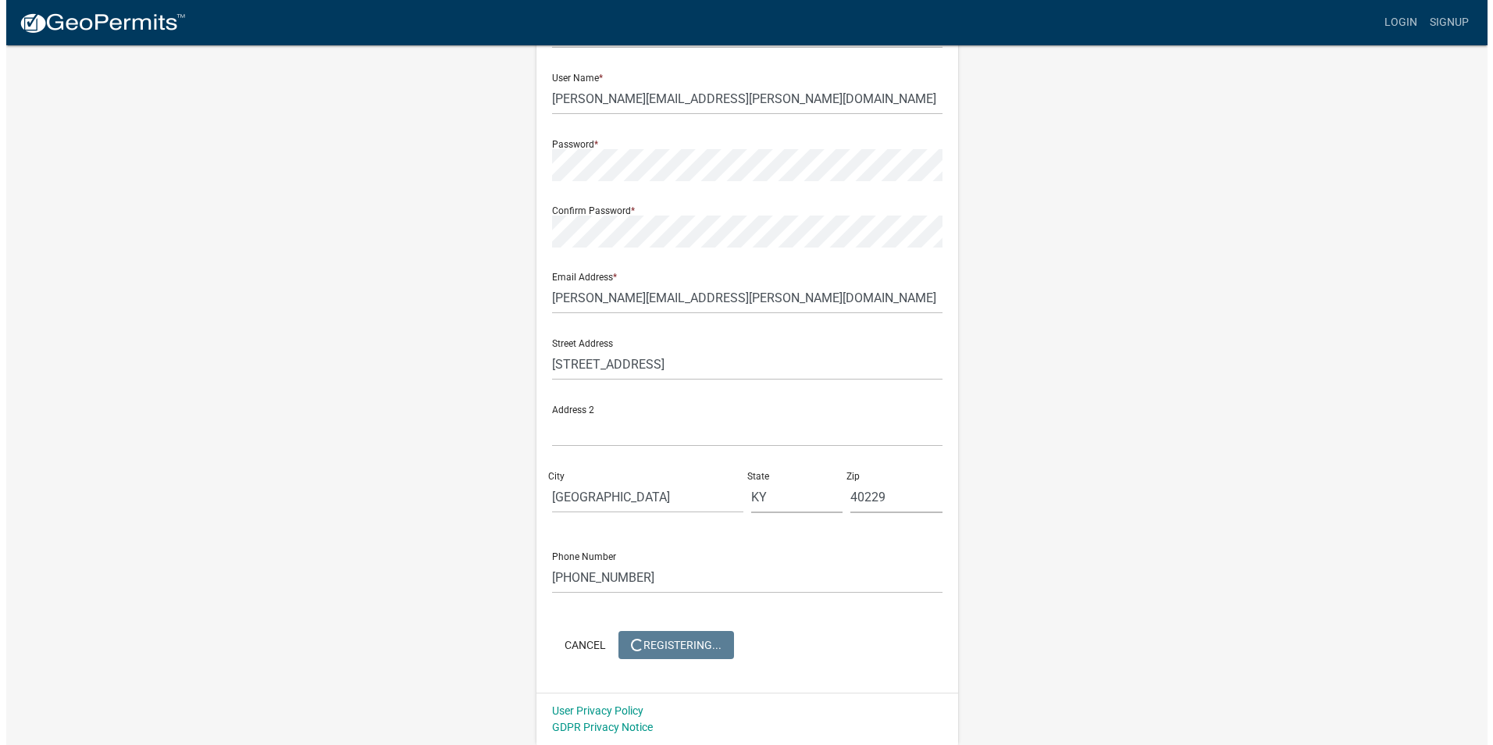
scroll to position [0, 0]
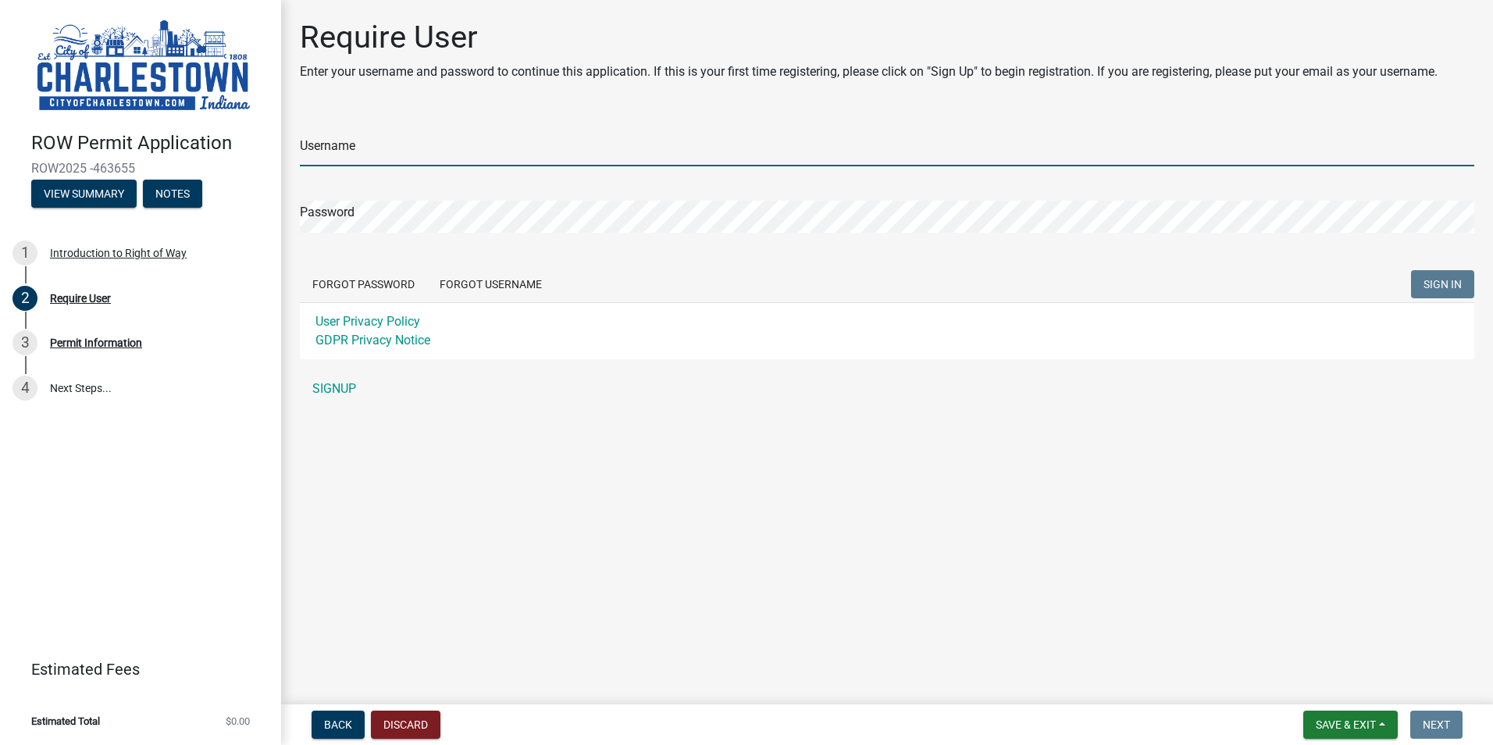
click at [340, 141] on input "Username" at bounding box center [887, 150] width 1174 height 32
type input "[PERSON_NAME][EMAIL_ADDRESS][PERSON_NAME][DOMAIN_NAME]"
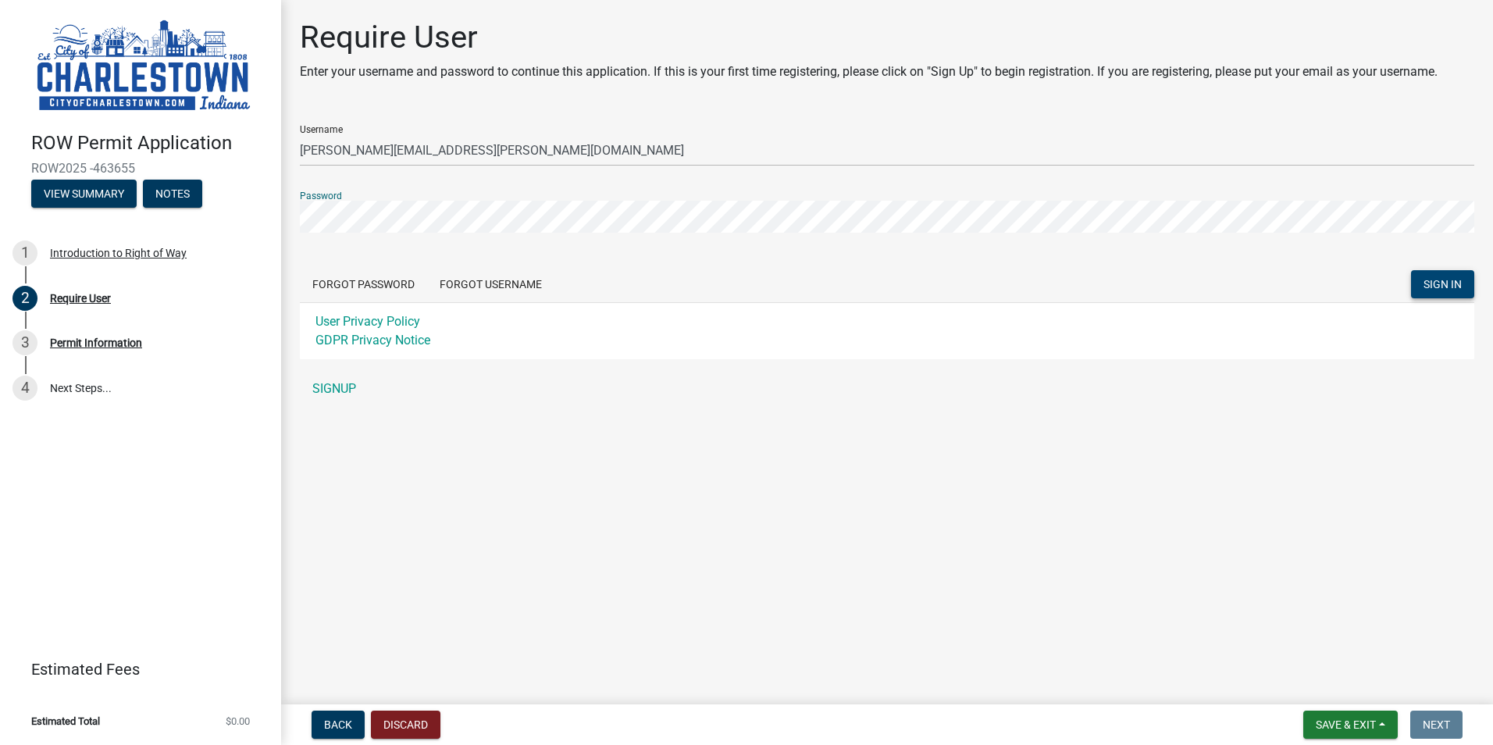
click at [1448, 279] on span "SIGN IN" at bounding box center [1442, 284] width 38 height 12
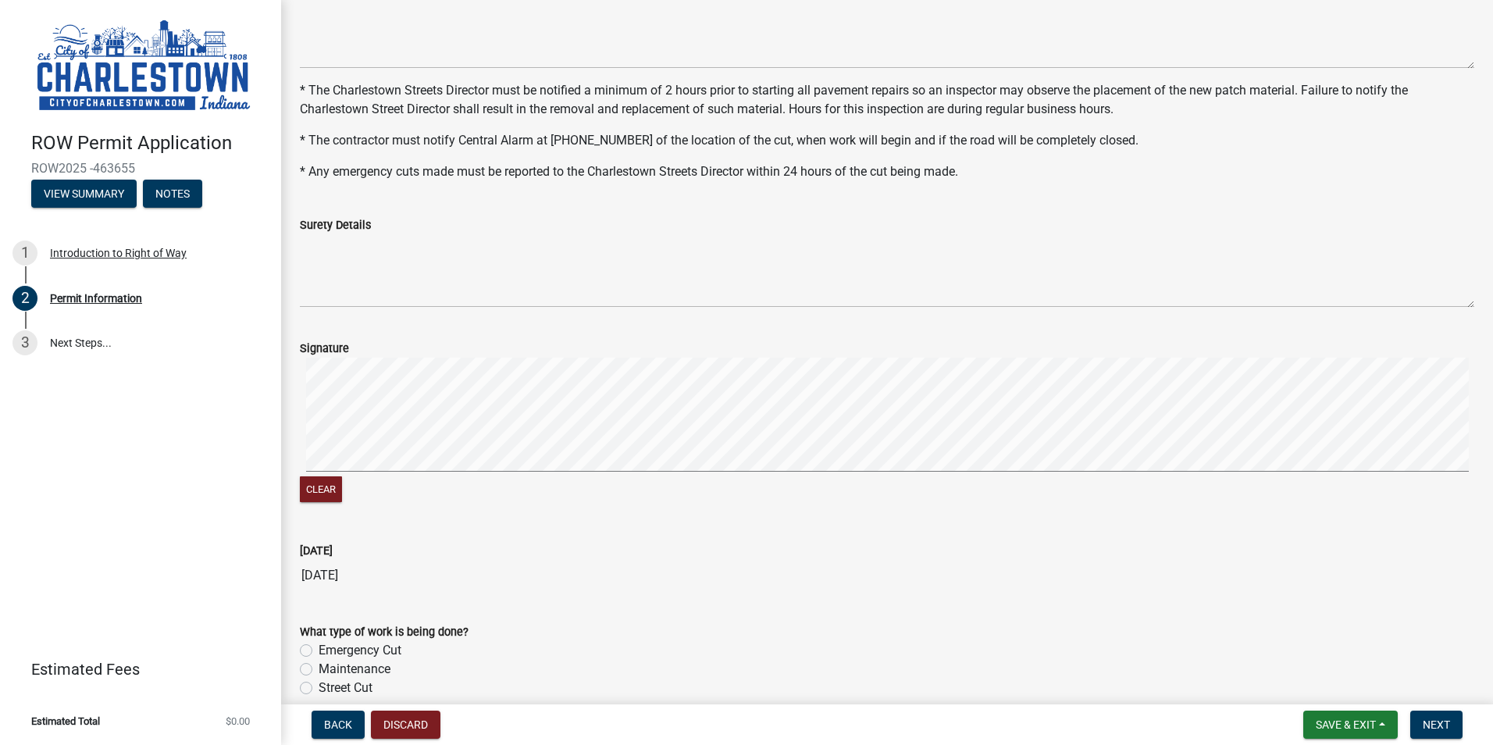
scroll to position [621, 0]
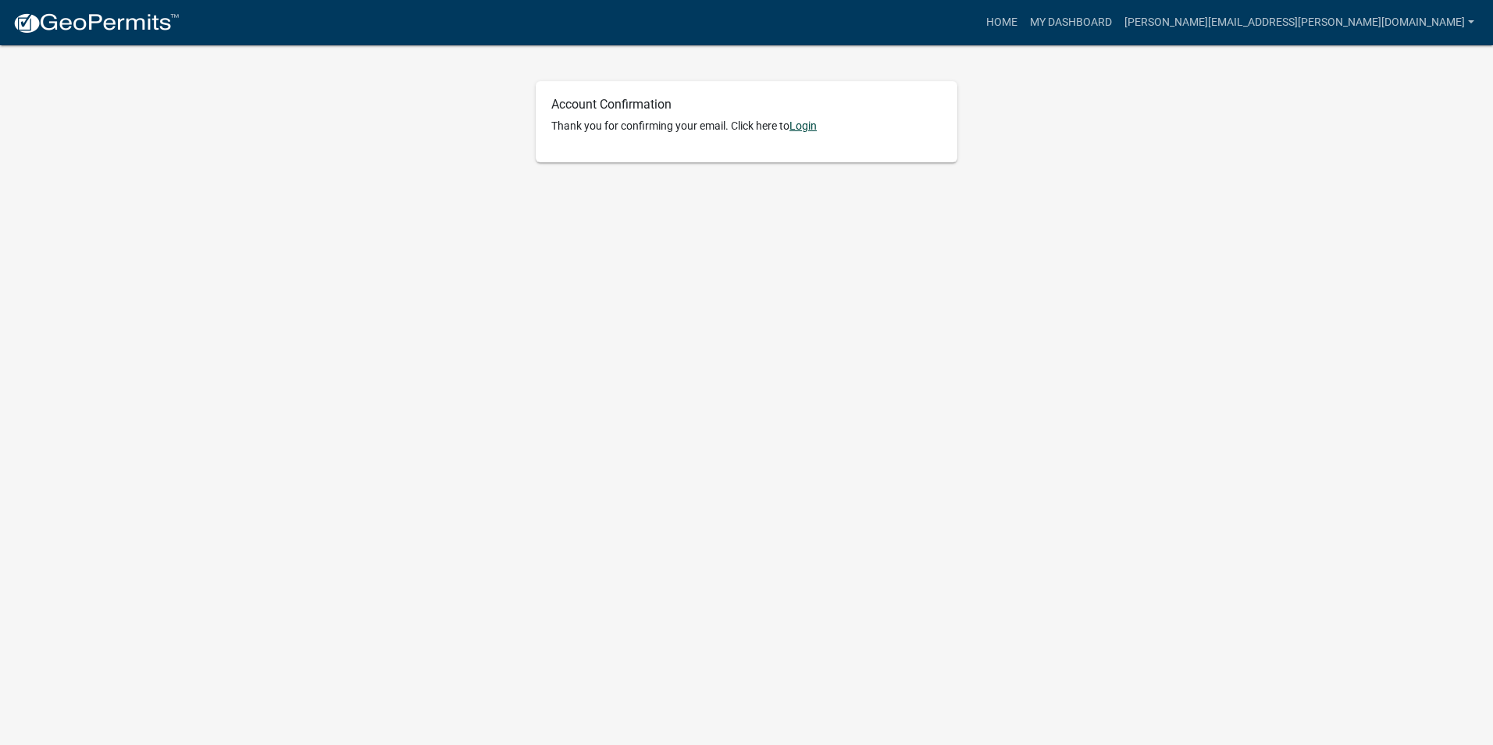
click at [802, 125] on link "Login" at bounding box center [802, 125] width 27 height 12
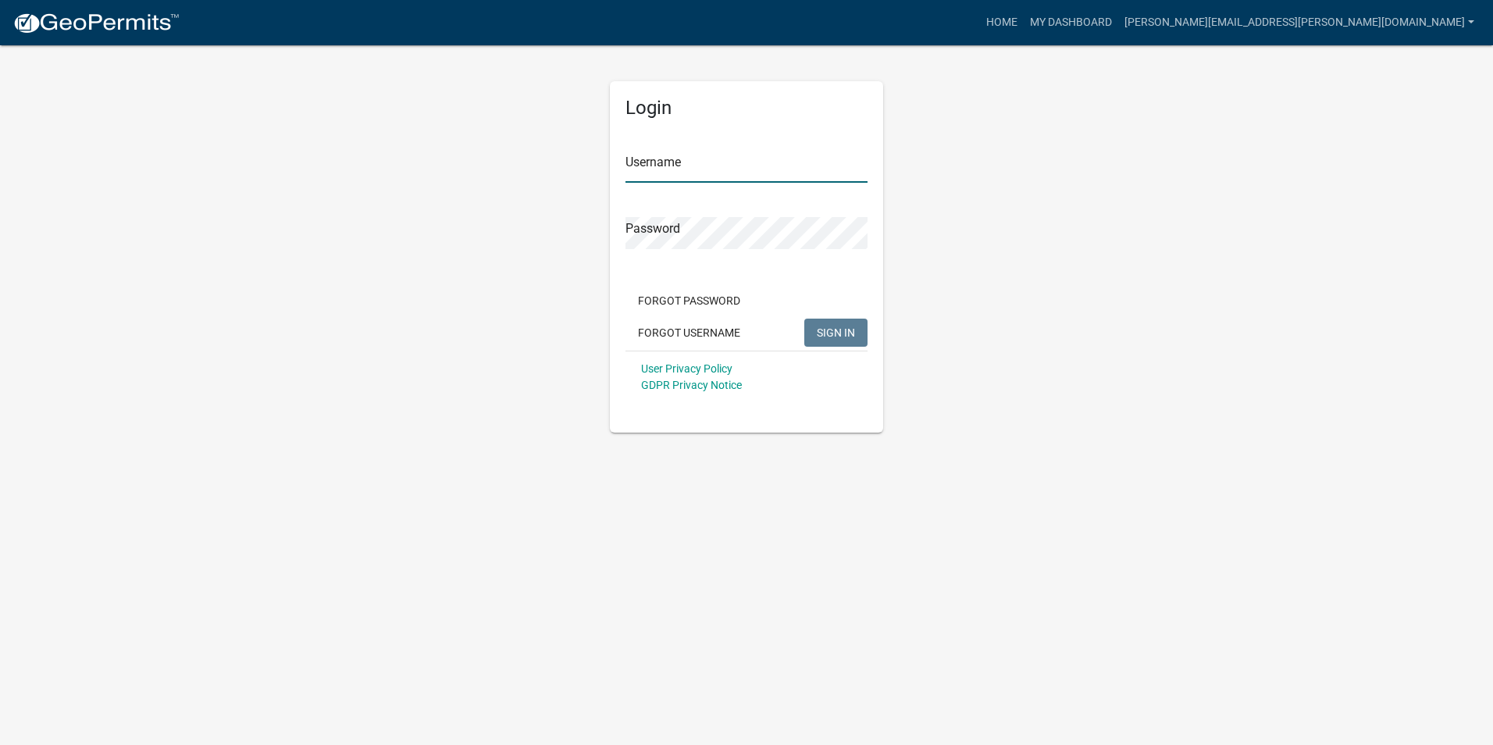
drag, startPoint x: 673, startPoint y: 161, endPoint x: 778, endPoint y: 157, distance: 105.5
click at [673, 161] on input "Username" at bounding box center [746, 167] width 242 height 32
type input "[PERSON_NAME][EMAIL_ADDRESS][PERSON_NAME][DOMAIN_NAME]"
click at [842, 336] on span "SIGN IN" at bounding box center [836, 332] width 38 height 12
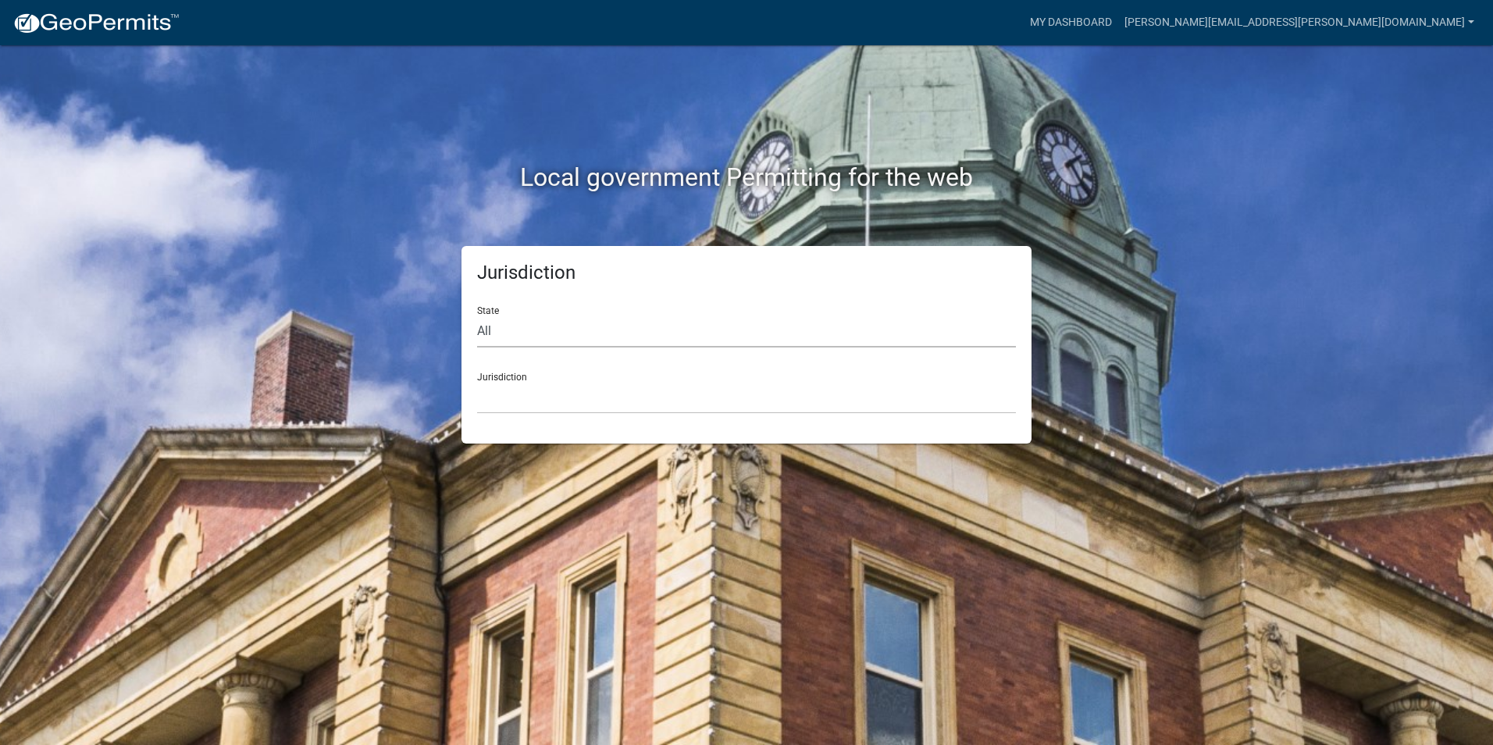
click at [496, 329] on select "All Colorado Georgia Indiana Iowa Kansas Minnesota Ohio South Carolina Wisconsin" at bounding box center [746, 331] width 539 height 32
select select "[US_STATE]"
click at [477, 315] on select "All Colorado Georgia Indiana Iowa Kansas Minnesota Ohio South Carolina Wisconsin" at bounding box center [746, 331] width 539 height 32
click at [547, 392] on select "City of Charlestown, Indiana City of Jeffersonville, Indiana City of Logansport…" at bounding box center [746, 398] width 539 height 32
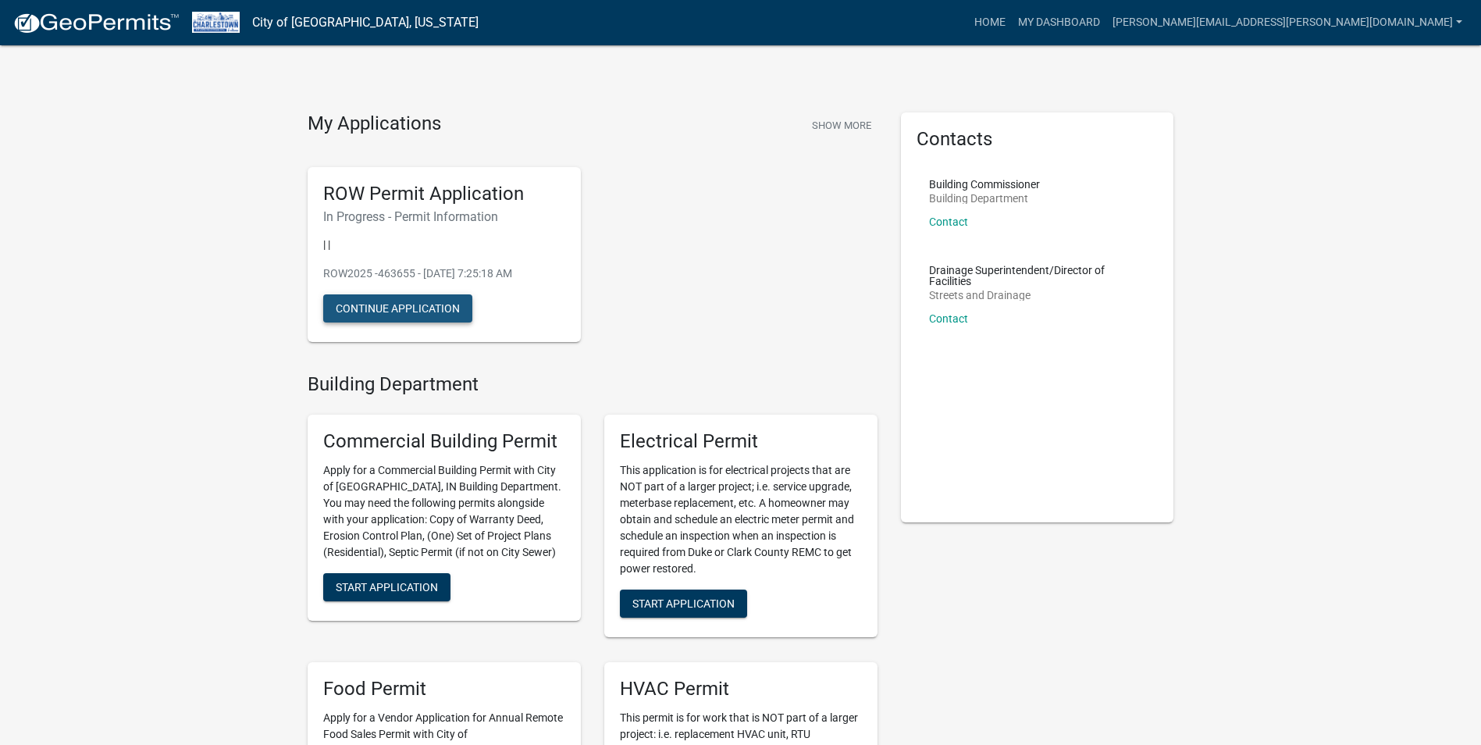
click at [373, 305] on button "Continue Application" at bounding box center [397, 308] width 149 height 28
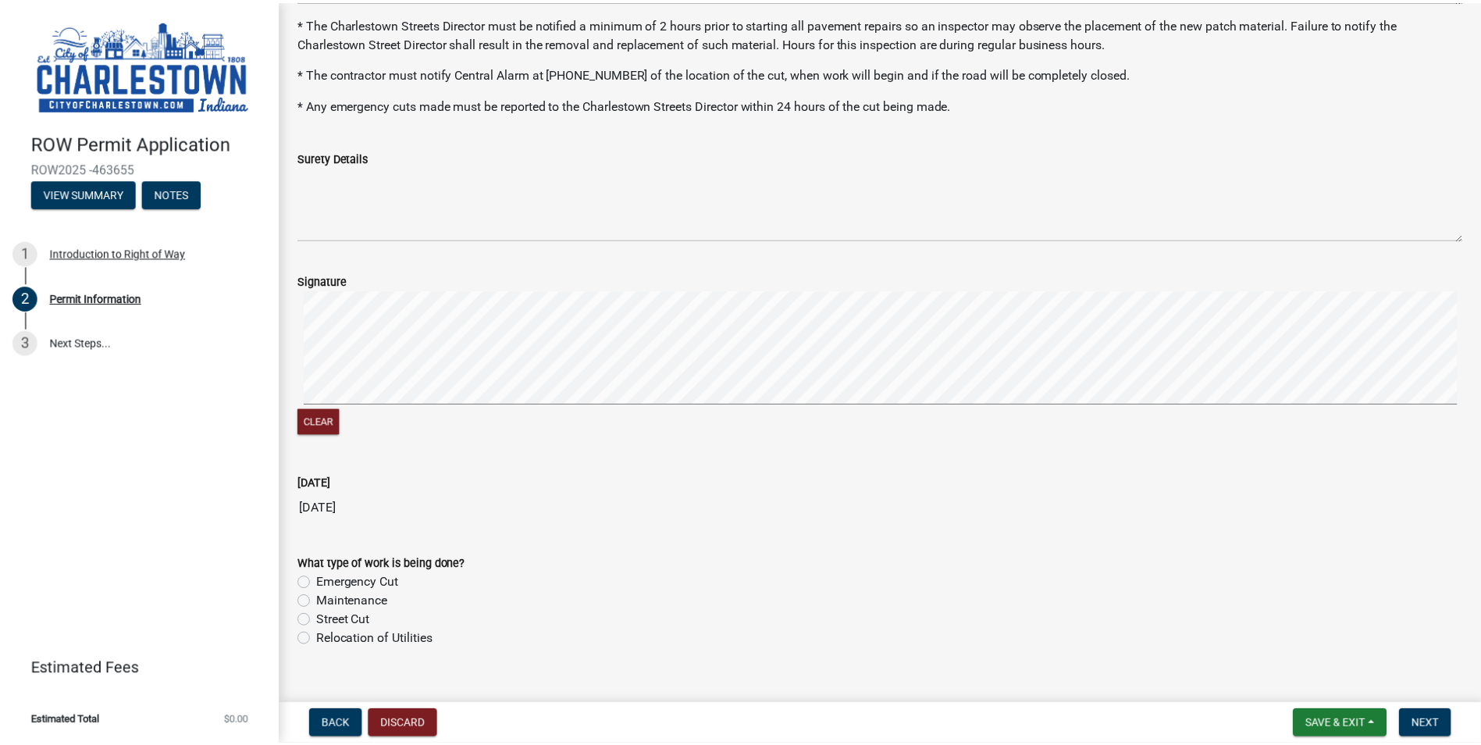
scroll to position [856, 0]
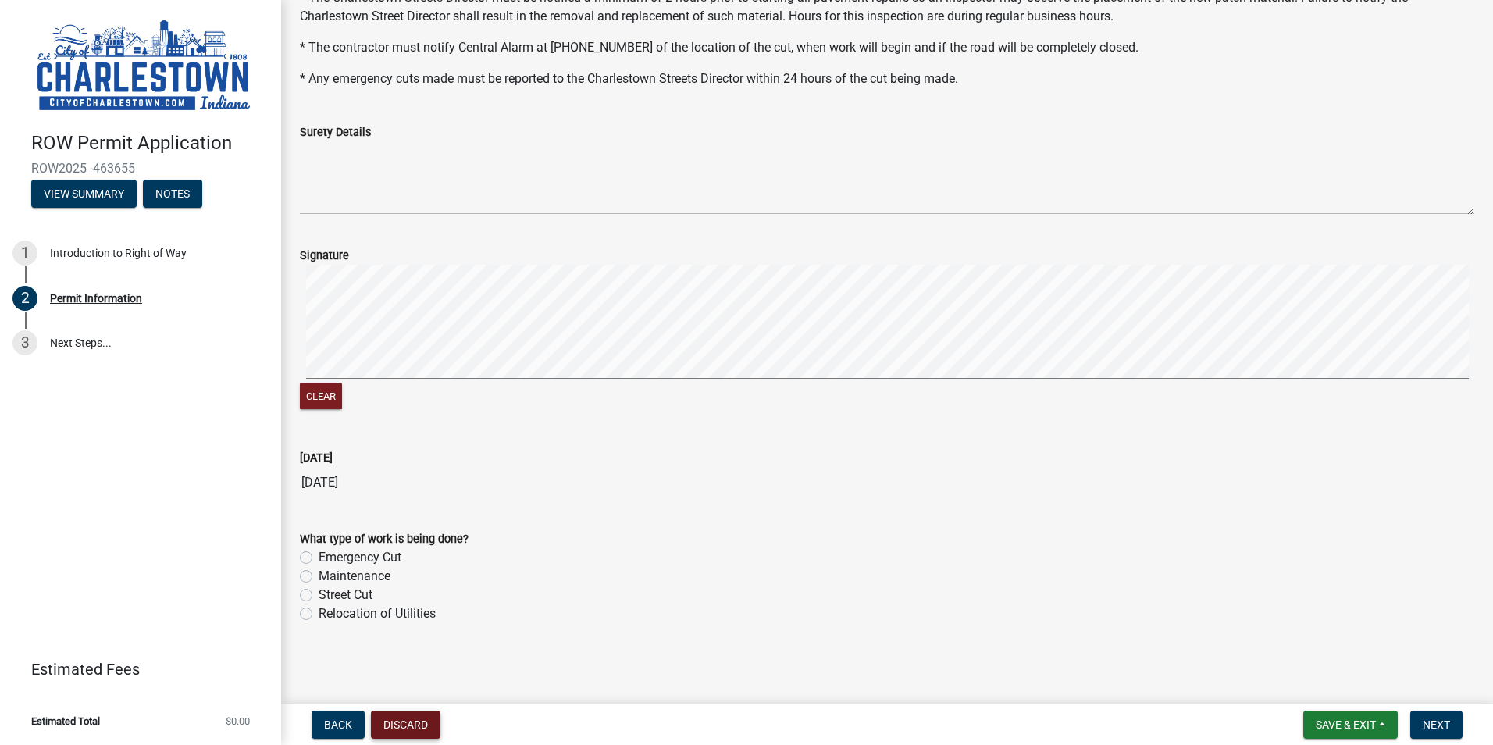
click at [424, 720] on button "Discard" at bounding box center [405, 724] width 69 height 28
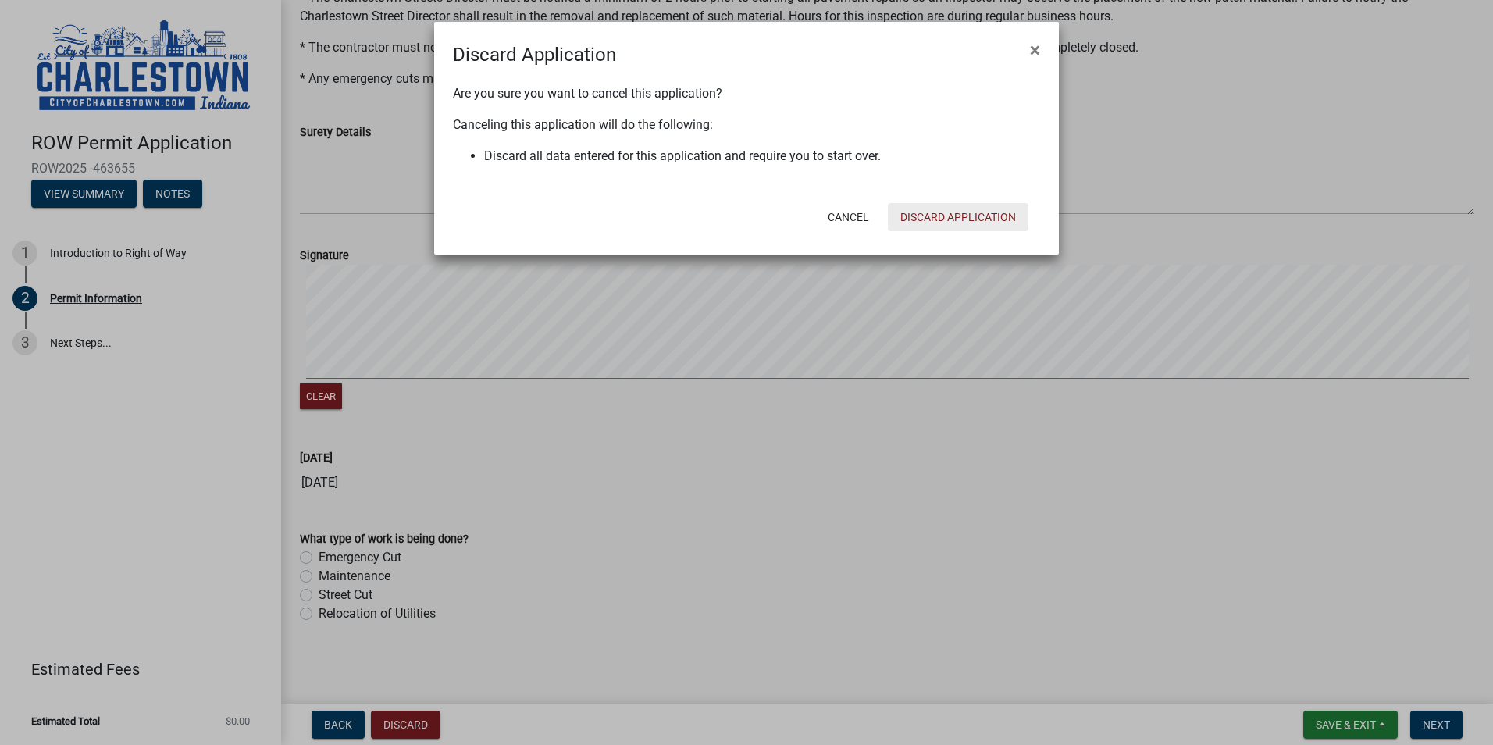
click at [943, 212] on button "Discard Application" at bounding box center [958, 217] width 141 height 28
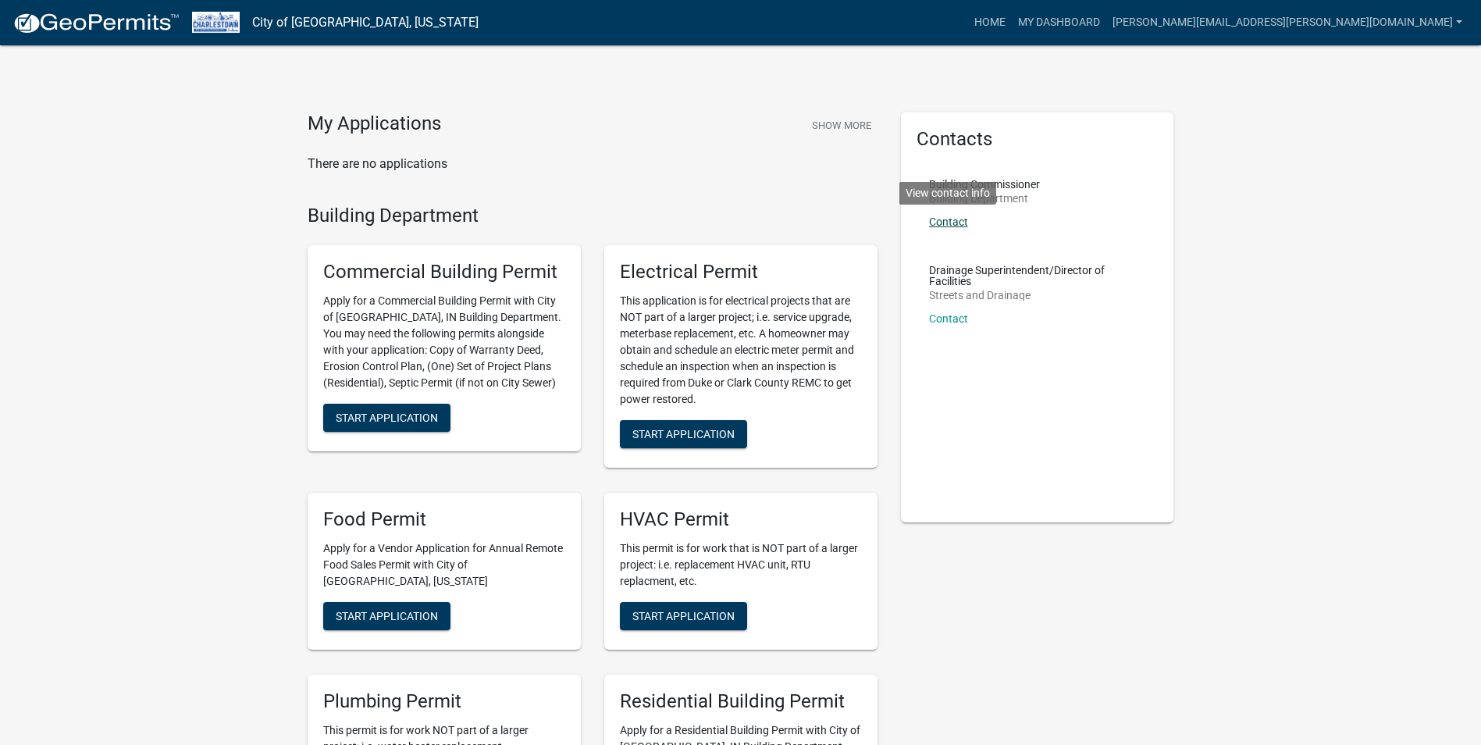
click at [939, 220] on link "Contact" at bounding box center [948, 221] width 39 height 12
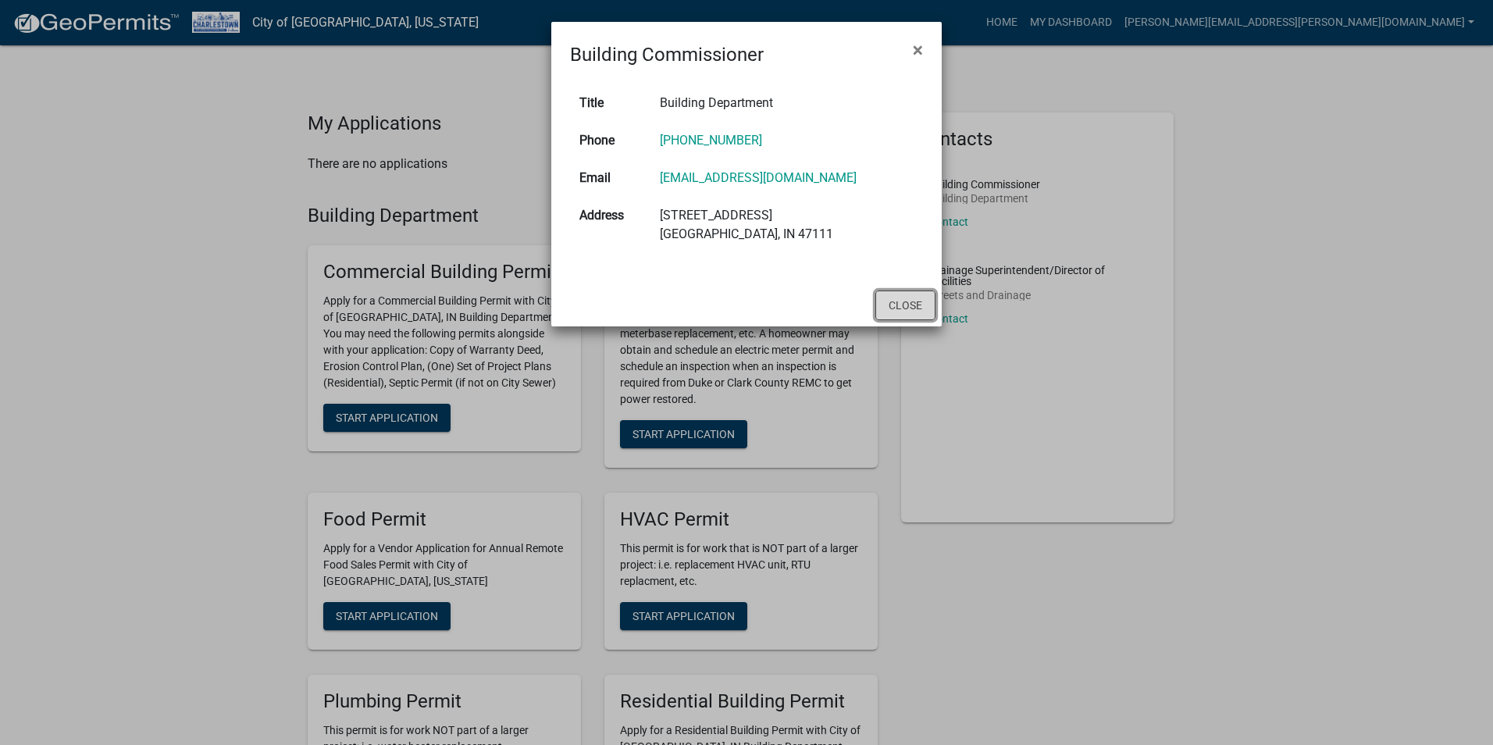
click at [910, 304] on button "Close" at bounding box center [905, 305] width 60 height 30
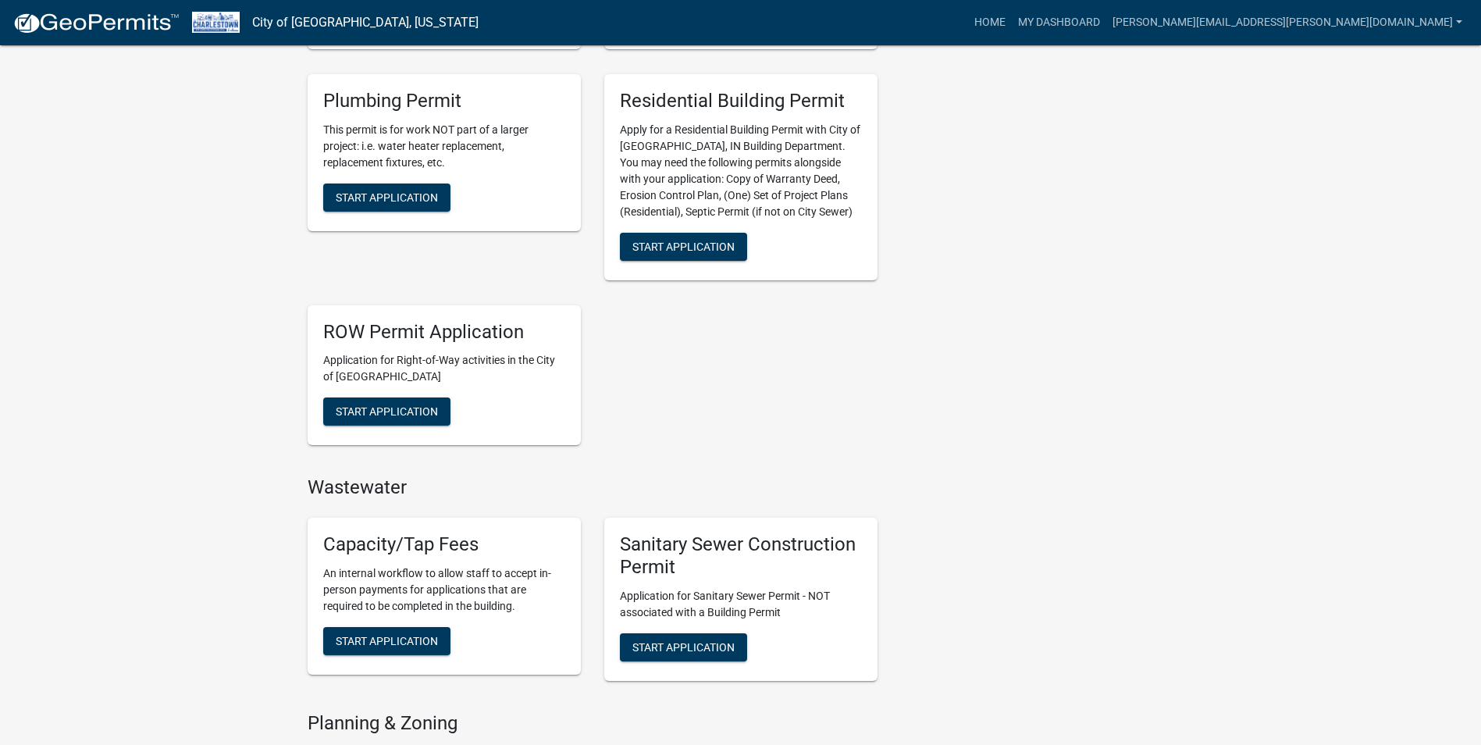
scroll to position [624, 0]
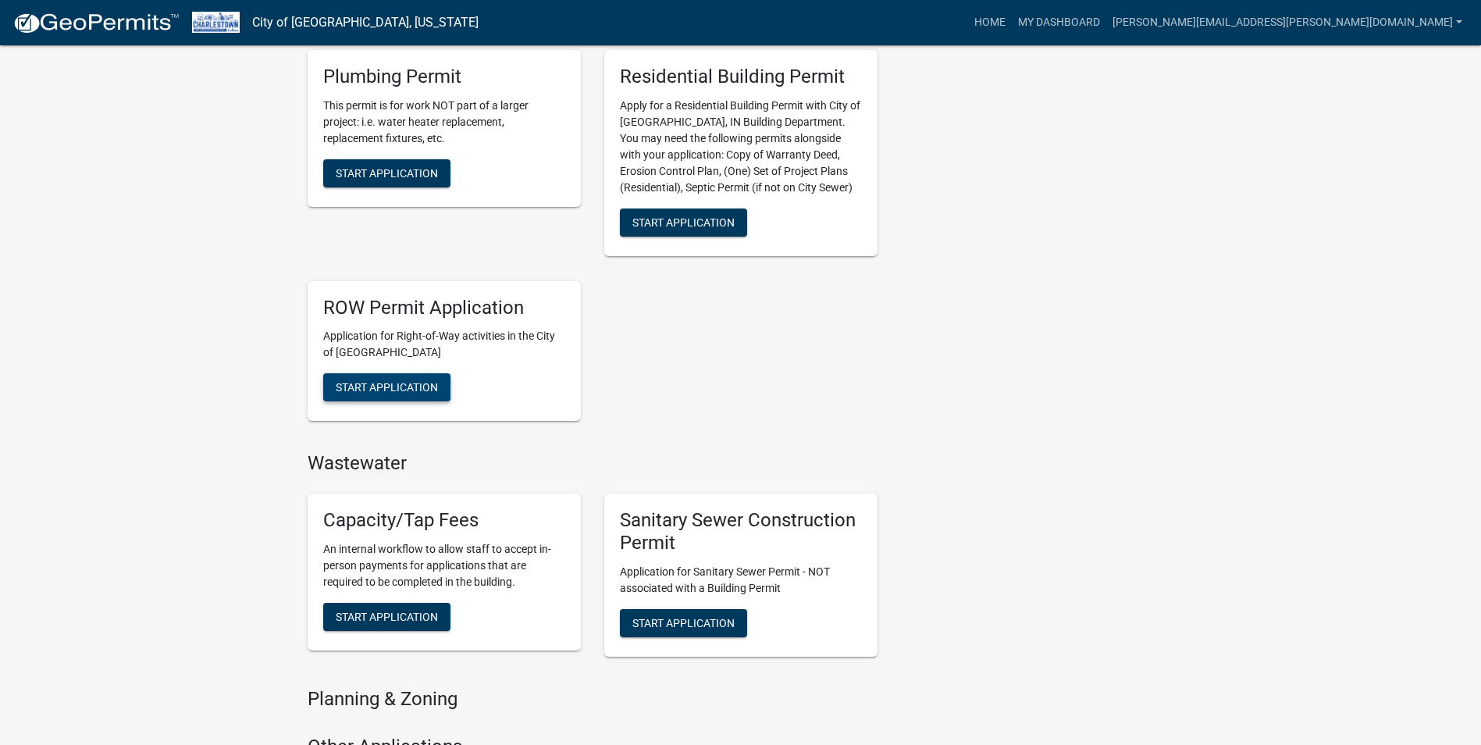
click at [390, 383] on span "Start Application" at bounding box center [387, 387] width 102 height 12
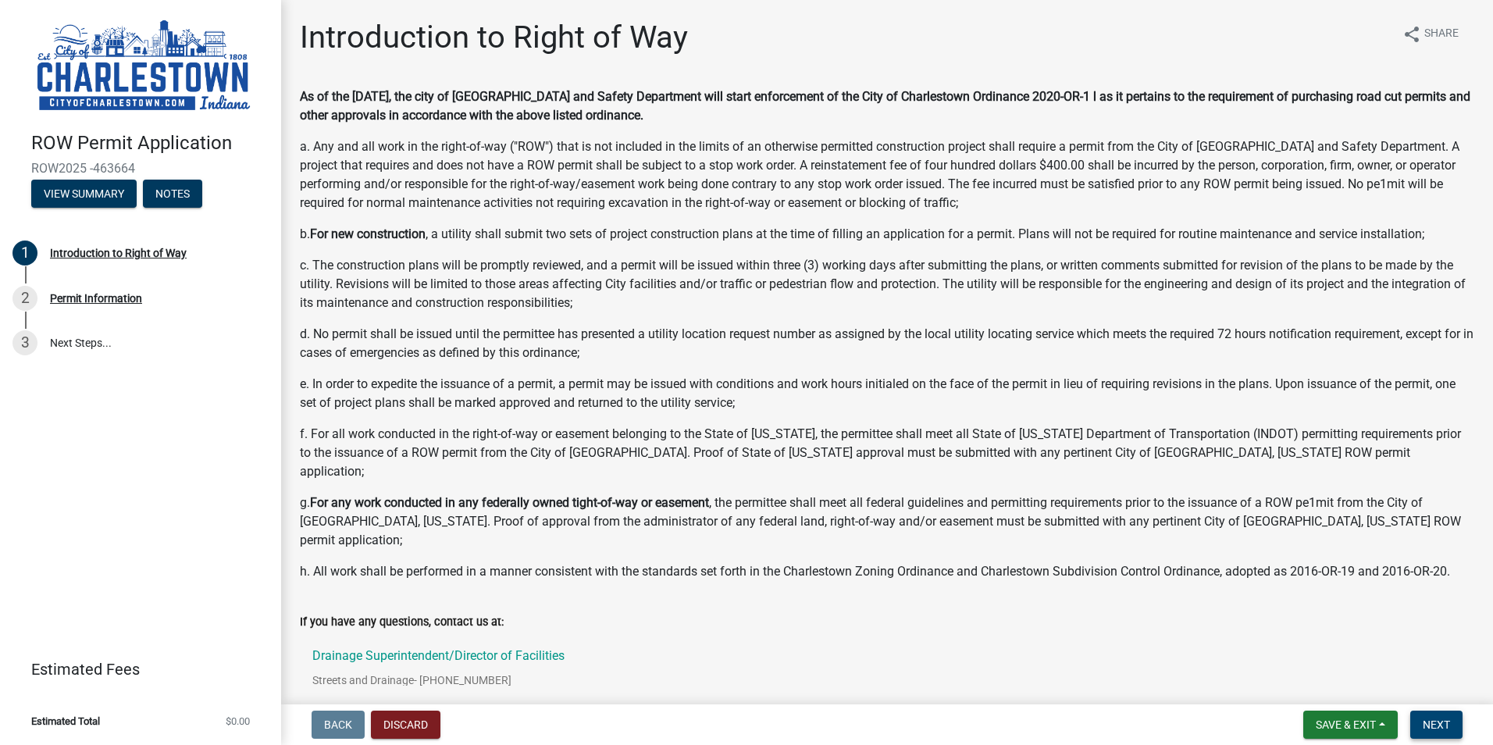
click at [1429, 722] on span "Next" at bounding box center [1435, 724] width 27 height 12
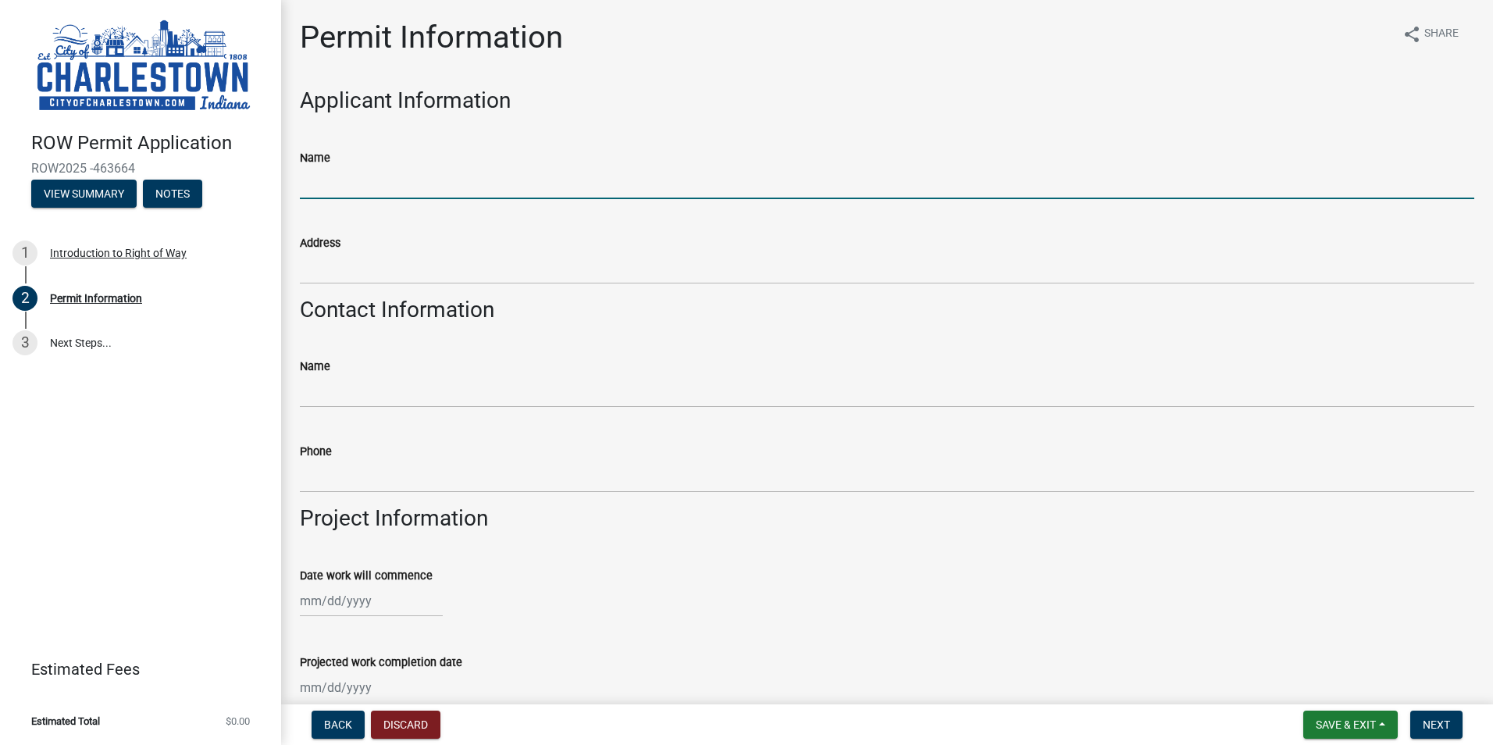
drag, startPoint x: 389, startPoint y: 183, endPoint x: 402, endPoint y: 183, distance: 13.3
click at [402, 183] on input "Name" at bounding box center [887, 183] width 1174 height 32
type input "Jeremy Parkhurst"
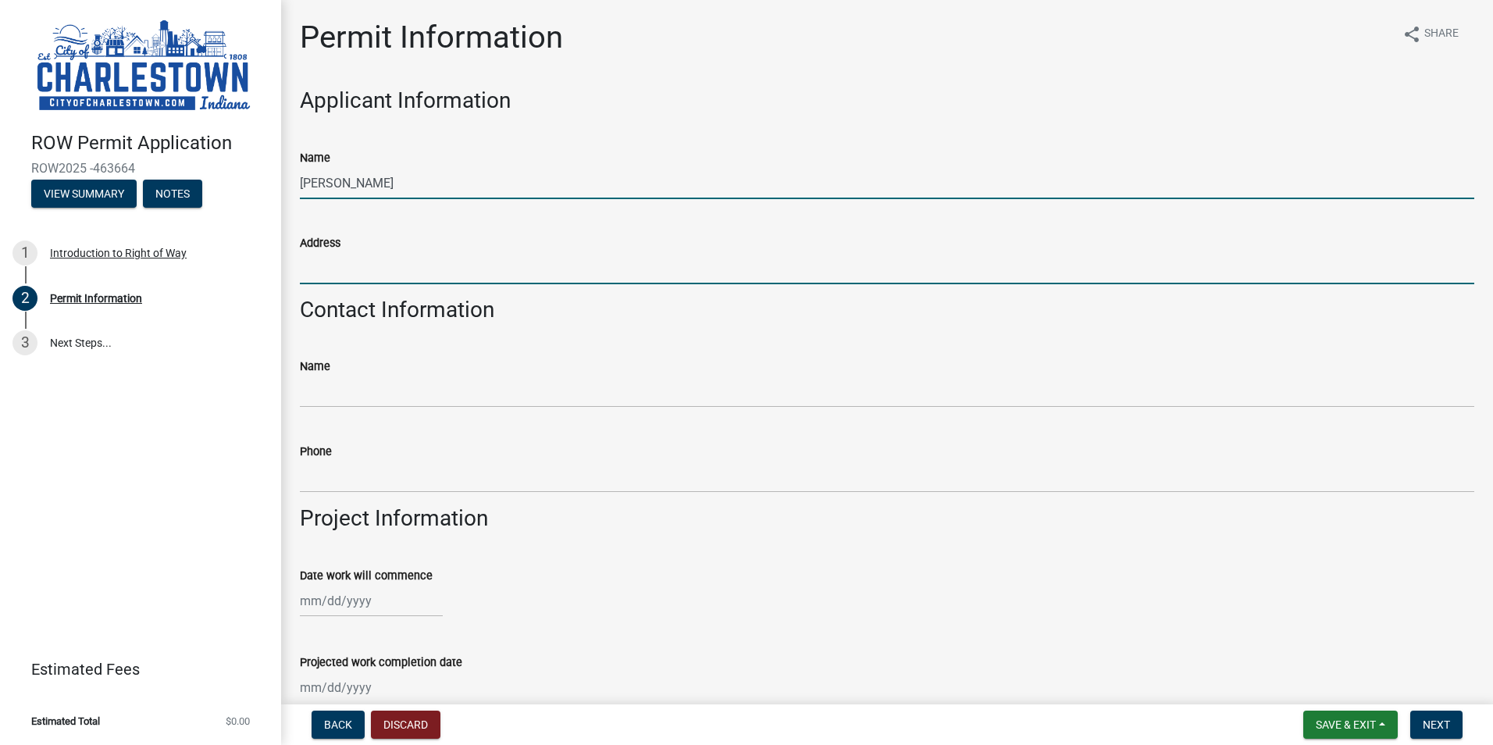
type input "4701 Commerce Crossing"
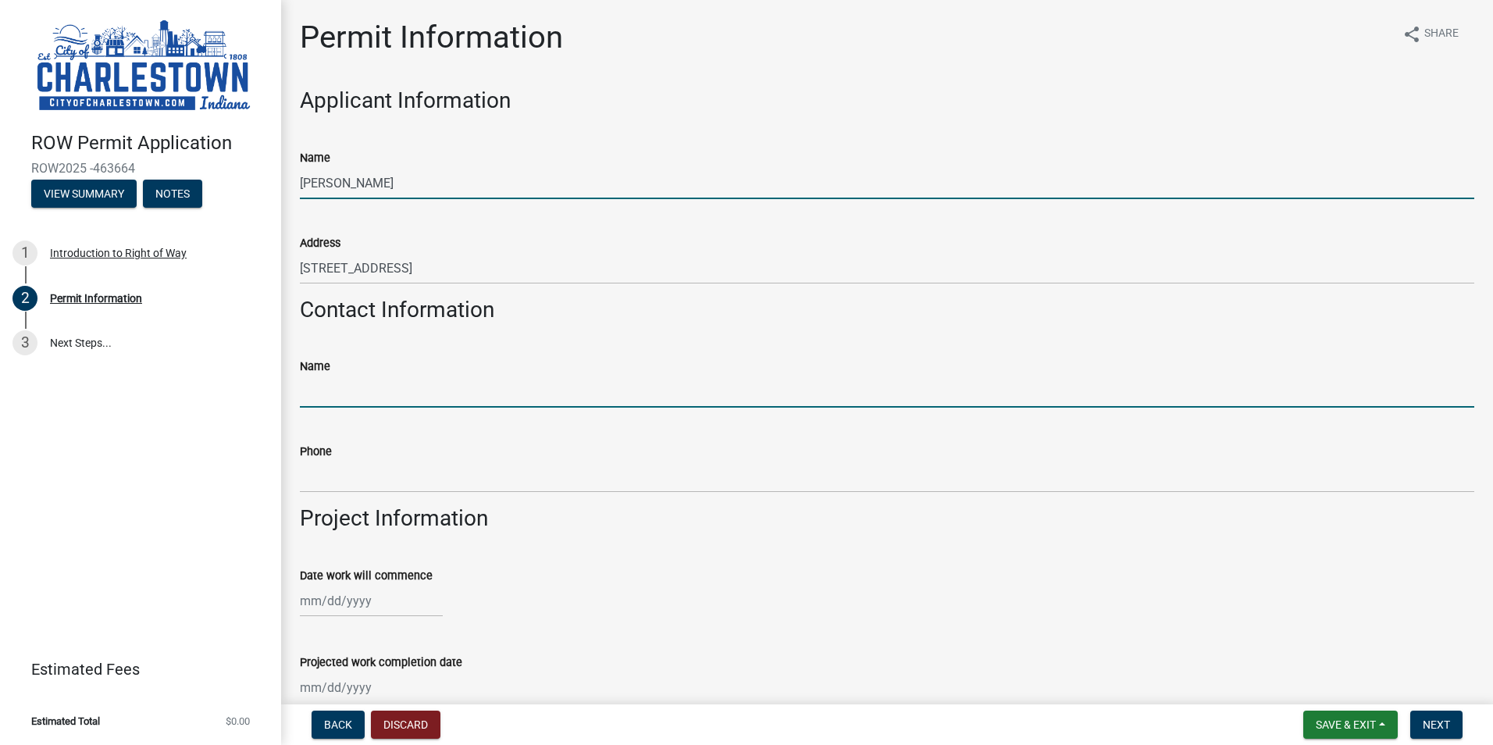
click at [392, 393] on input "Name" at bounding box center [887, 391] width 1174 height 32
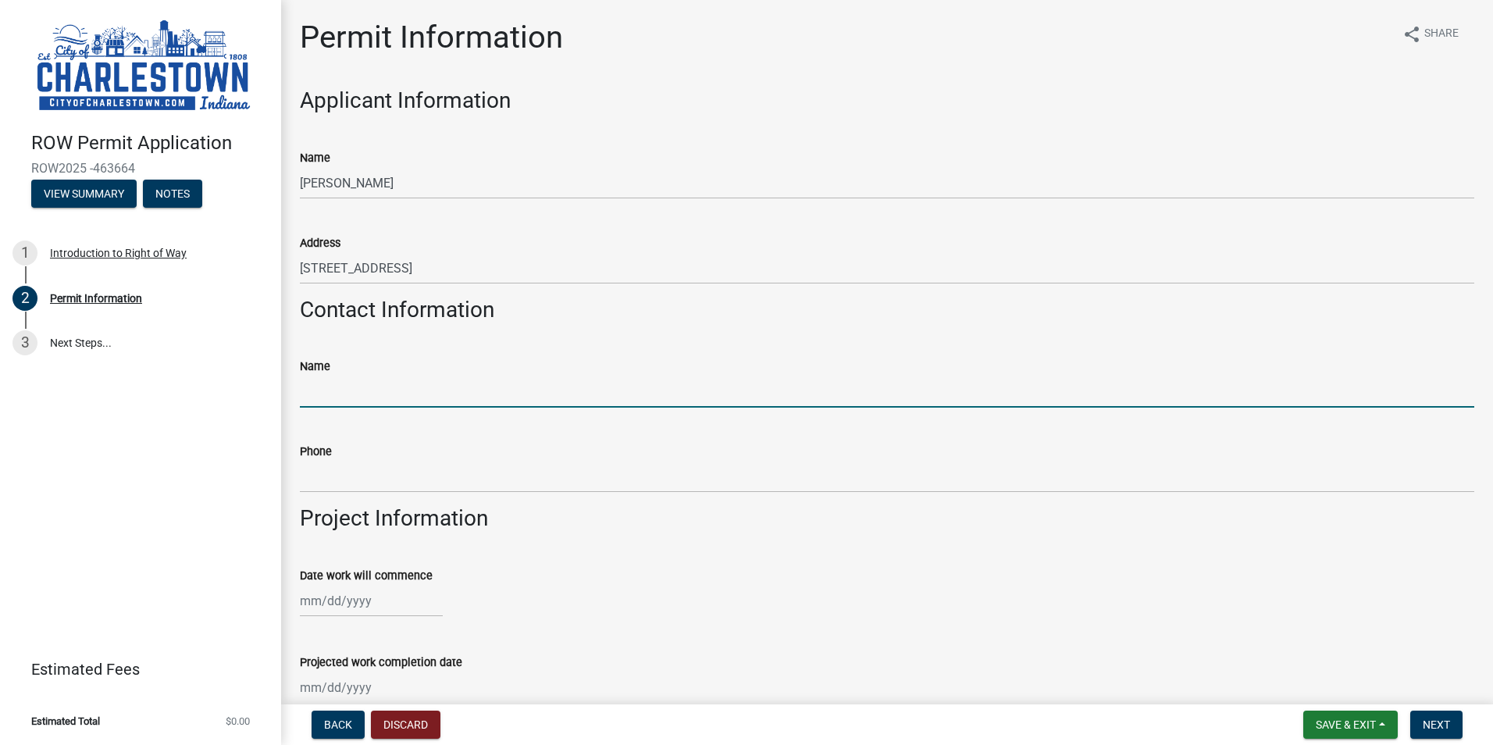
type input "Jeremy Parkhurst"
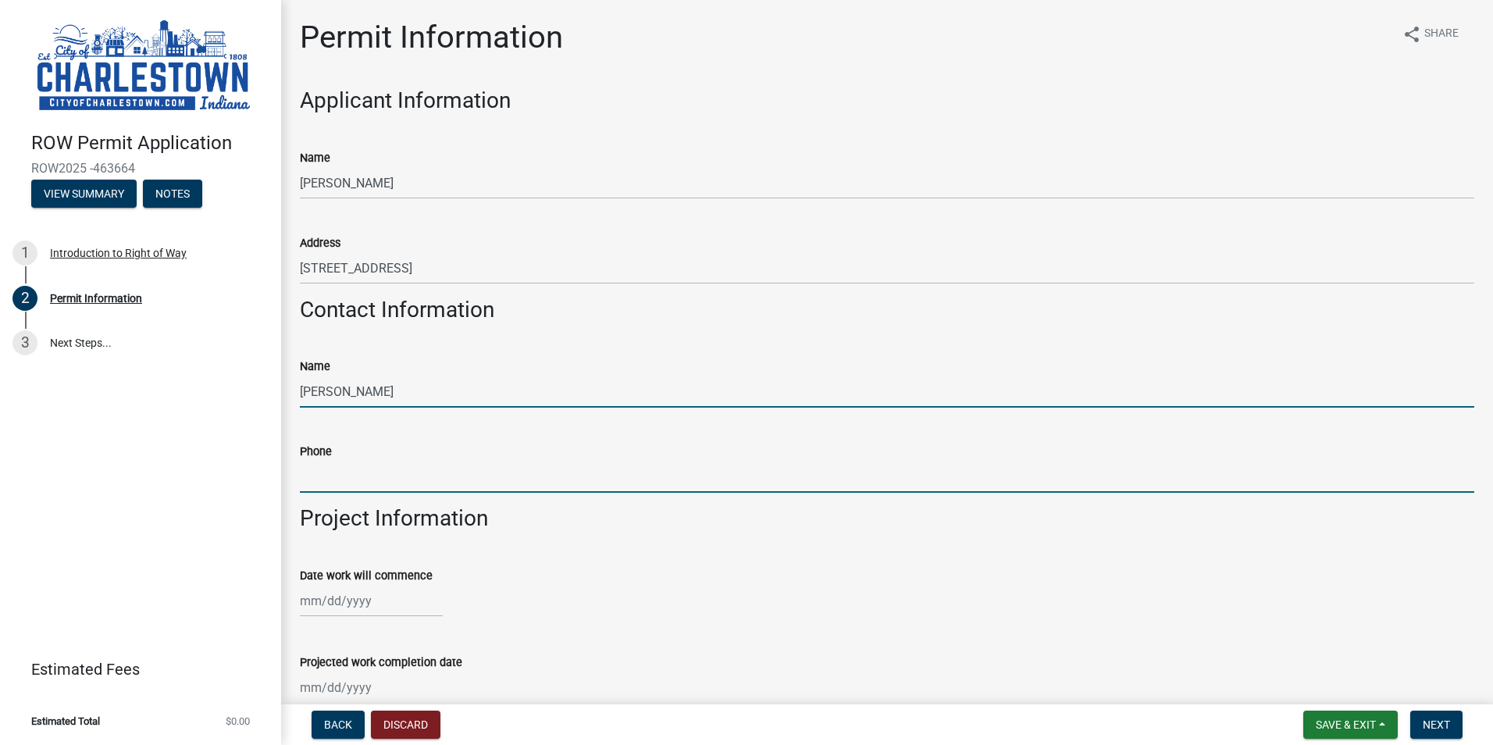
type input "5024710909"
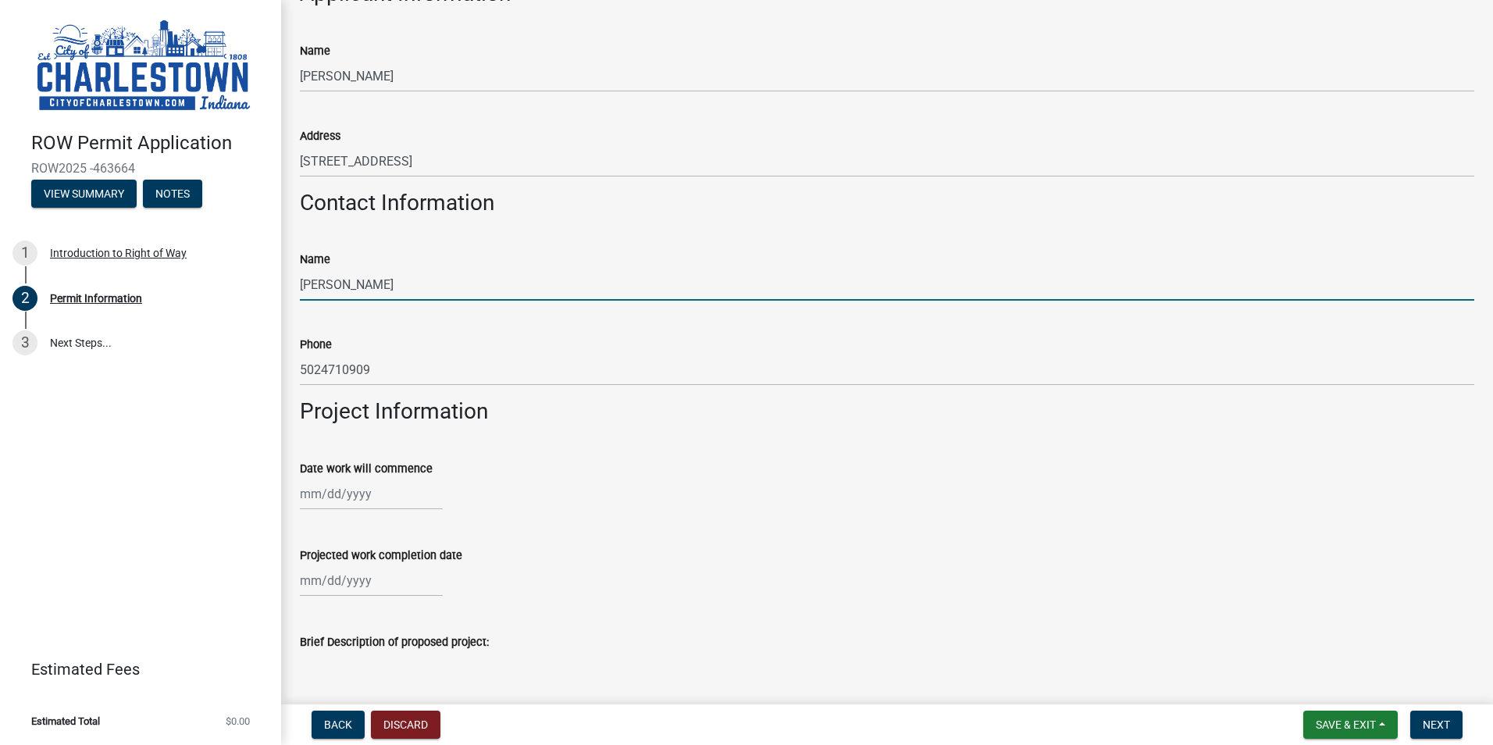
scroll to position [156, 0]
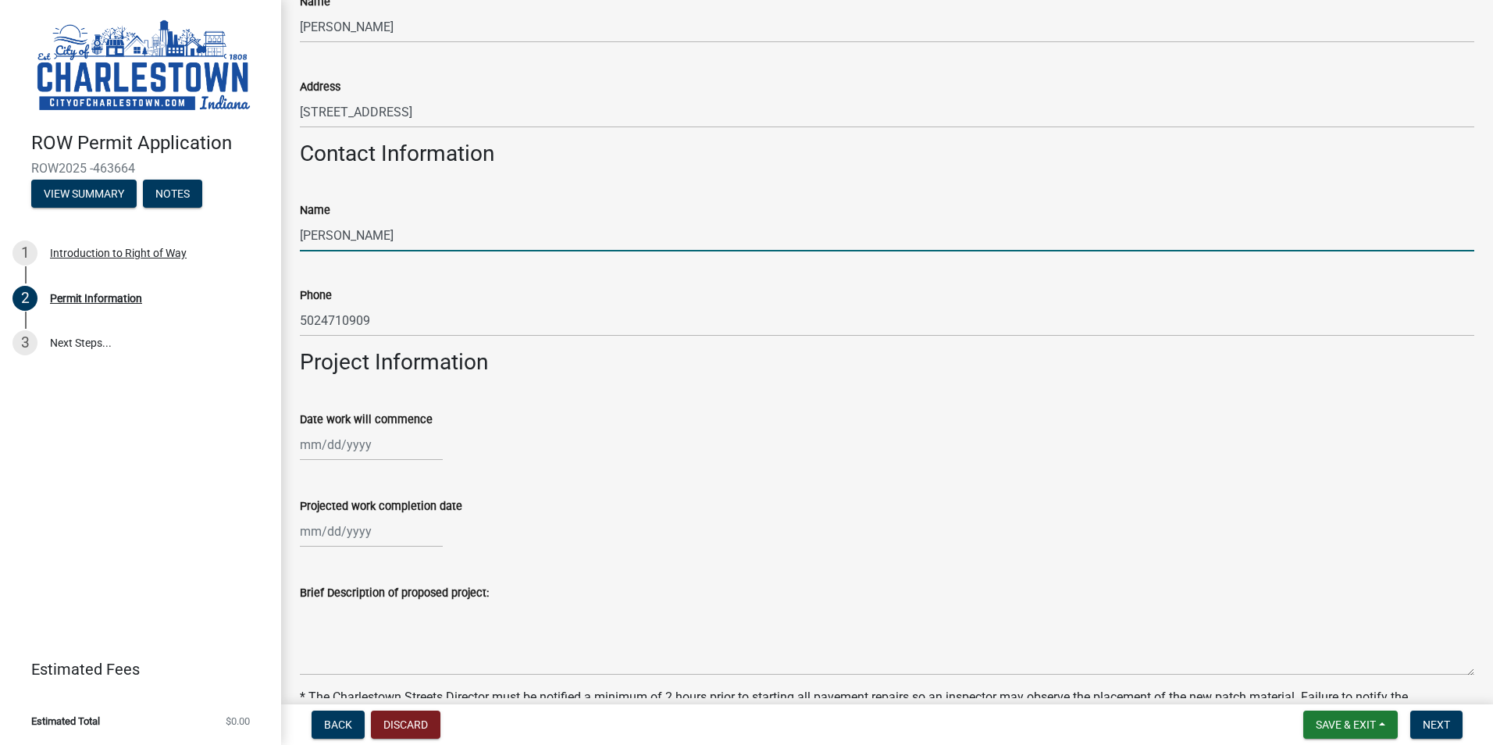
click at [343, 445] on div at bounding box center [371, 445] width 143 height 32
select select "8"
select select "2025"
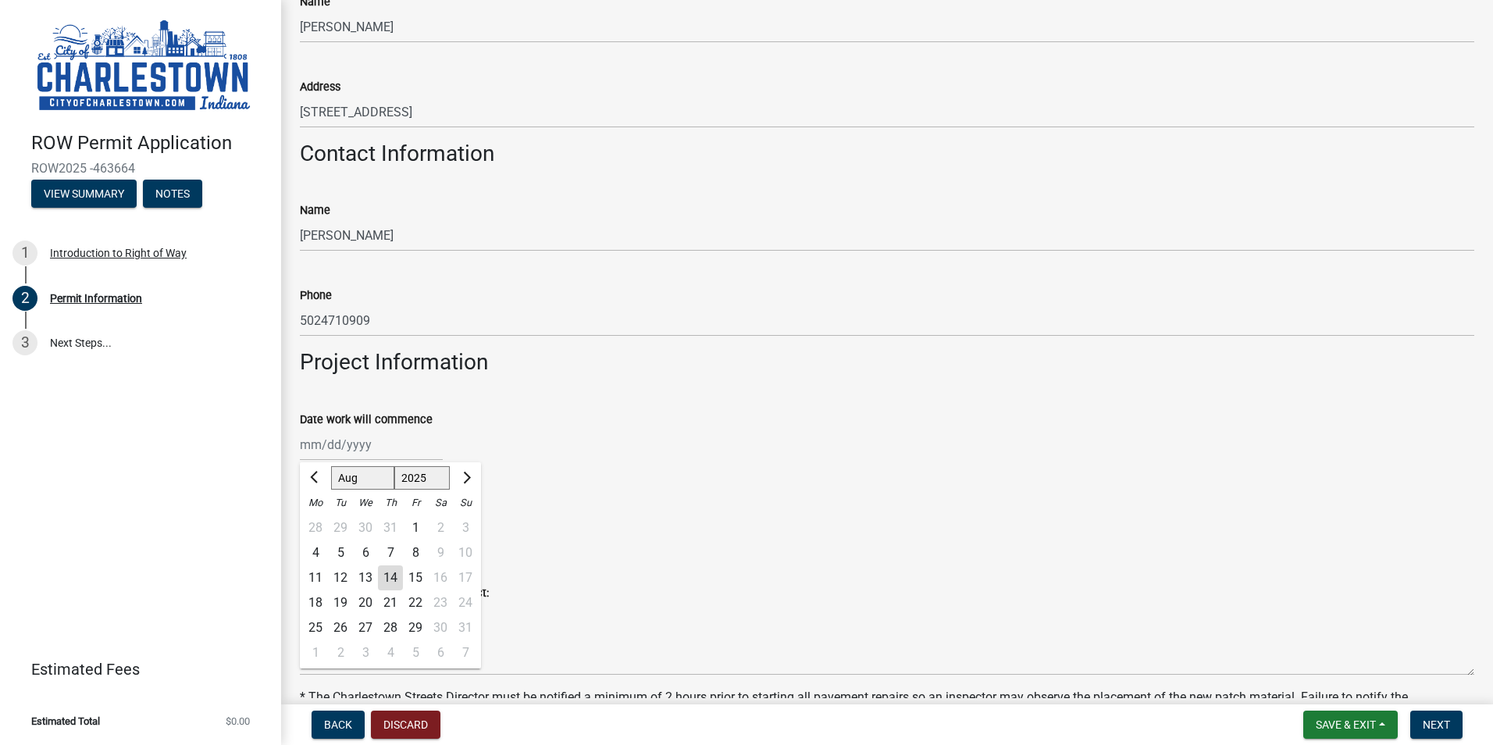
click at [394, 579] on div "14" at bounding box center [390, 577] width 25 height 25
type input "08/14/2025"
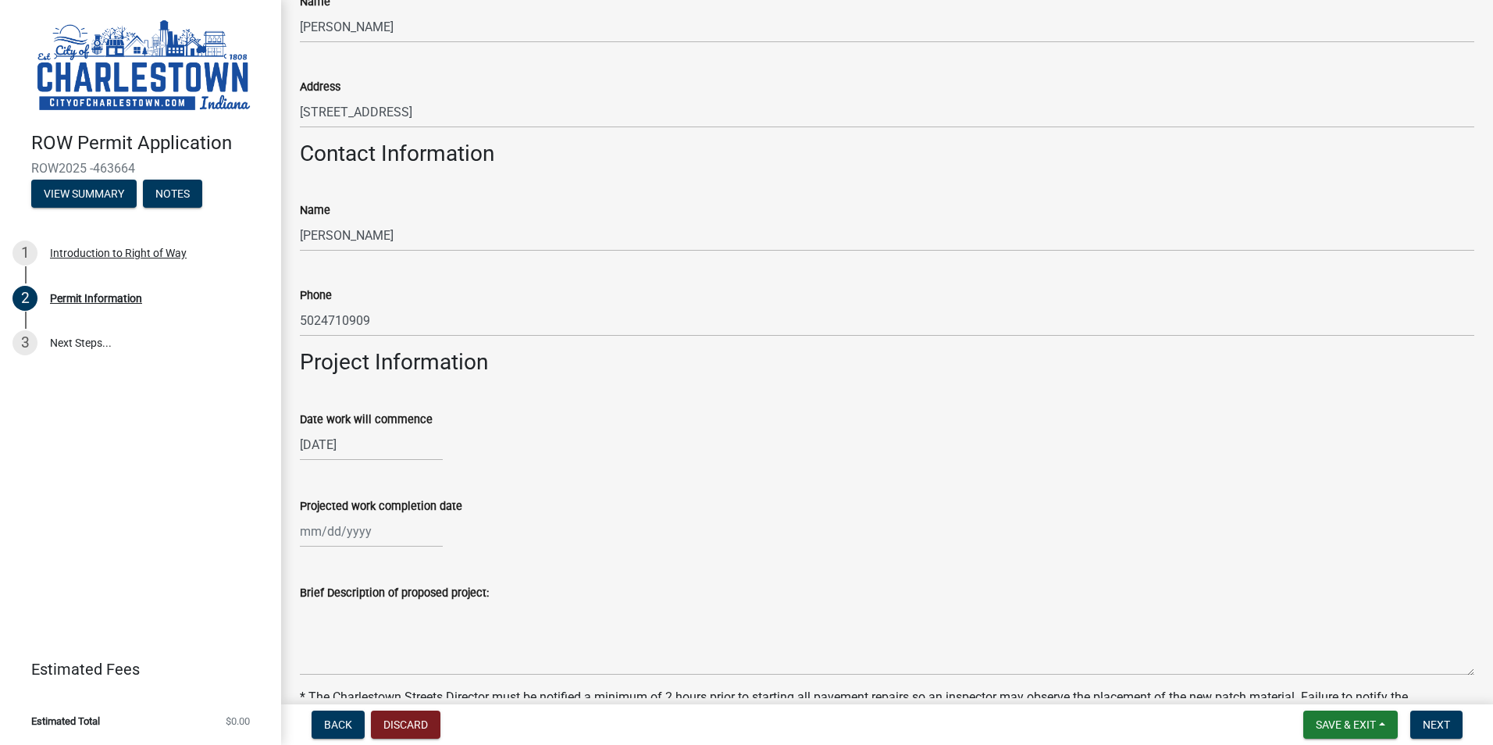
click at [356, 535] on div at bounding box center [371, 531] width 143 height 32
select select "8"
select select "2025"
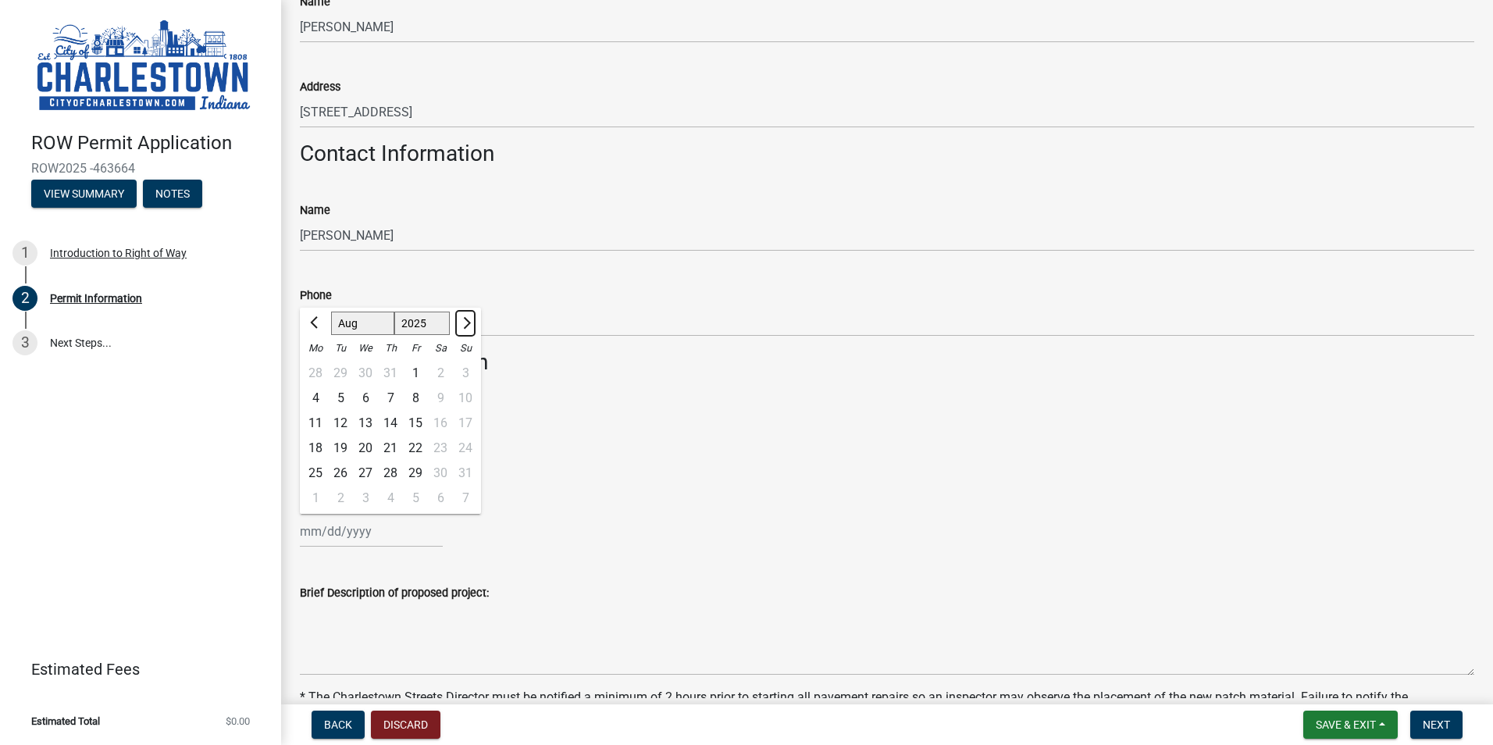
click at [471, 321] on button "Next month" at bounding box center [465, 323] width 19 height 25
select select "9"
click at [359, 445] on div "24" at bounding box center [365, 448] width 25 height 25
type input "09/24/2025"
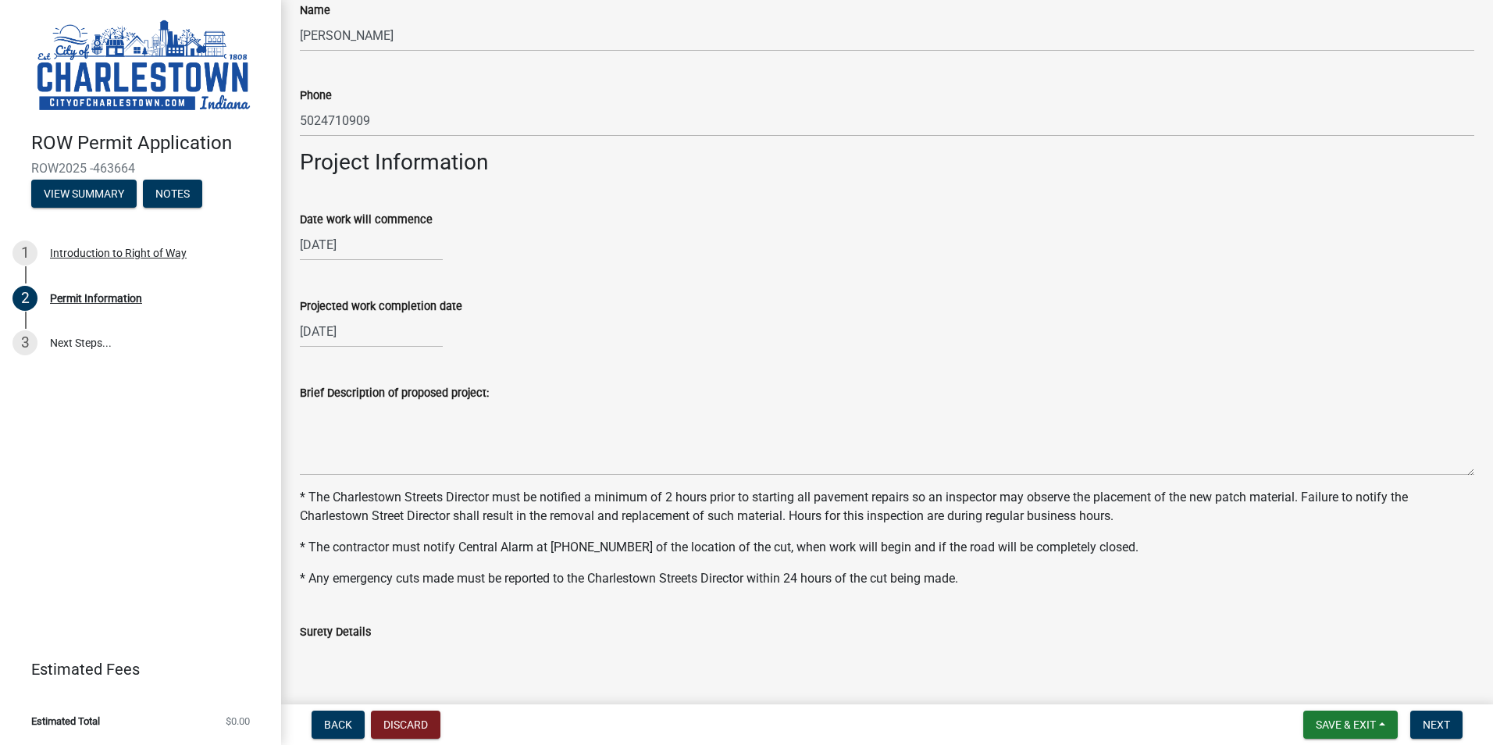
scroll to position [390, 0]
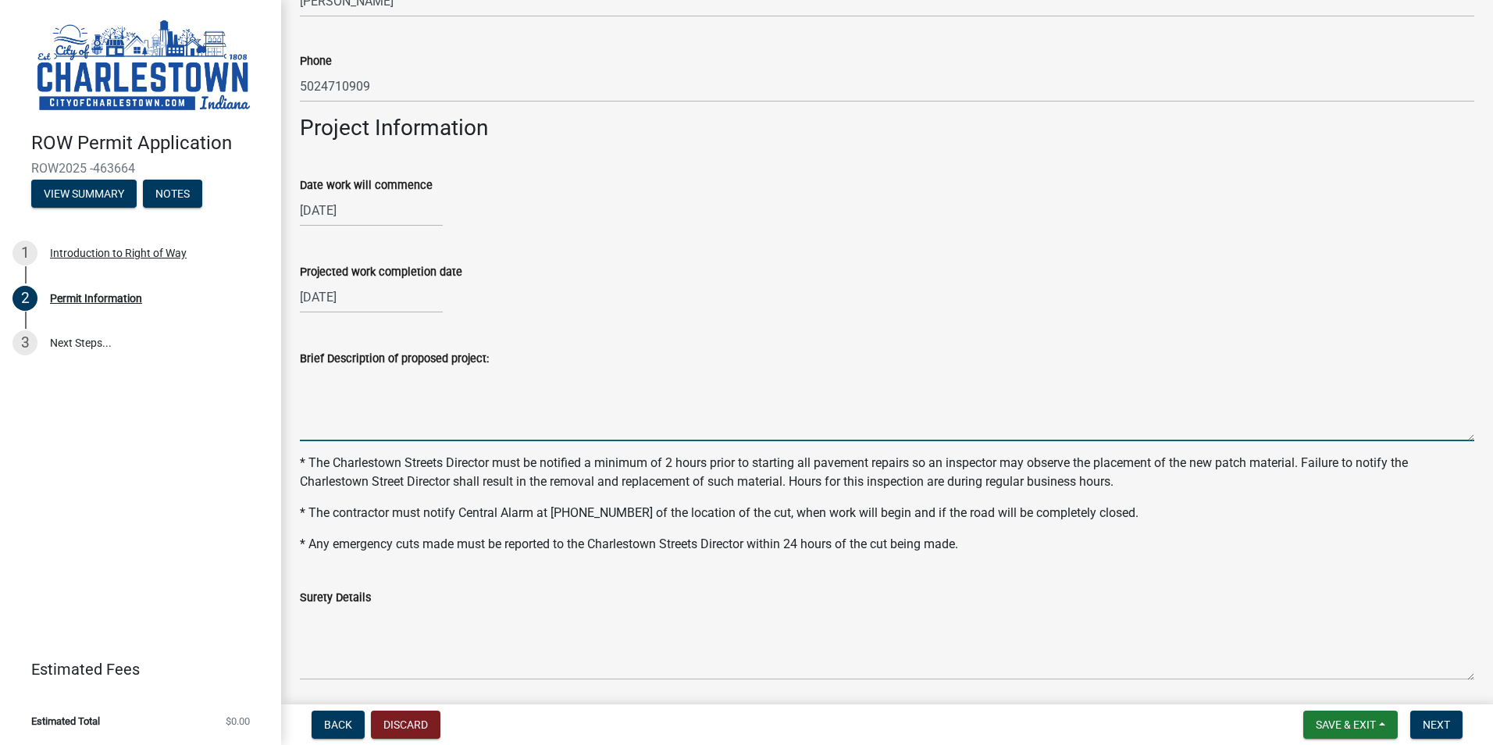
click at [371, 425] on textarea "Brief Description of proposed project:" at bounding box center [887, 404] width 1174 height 73
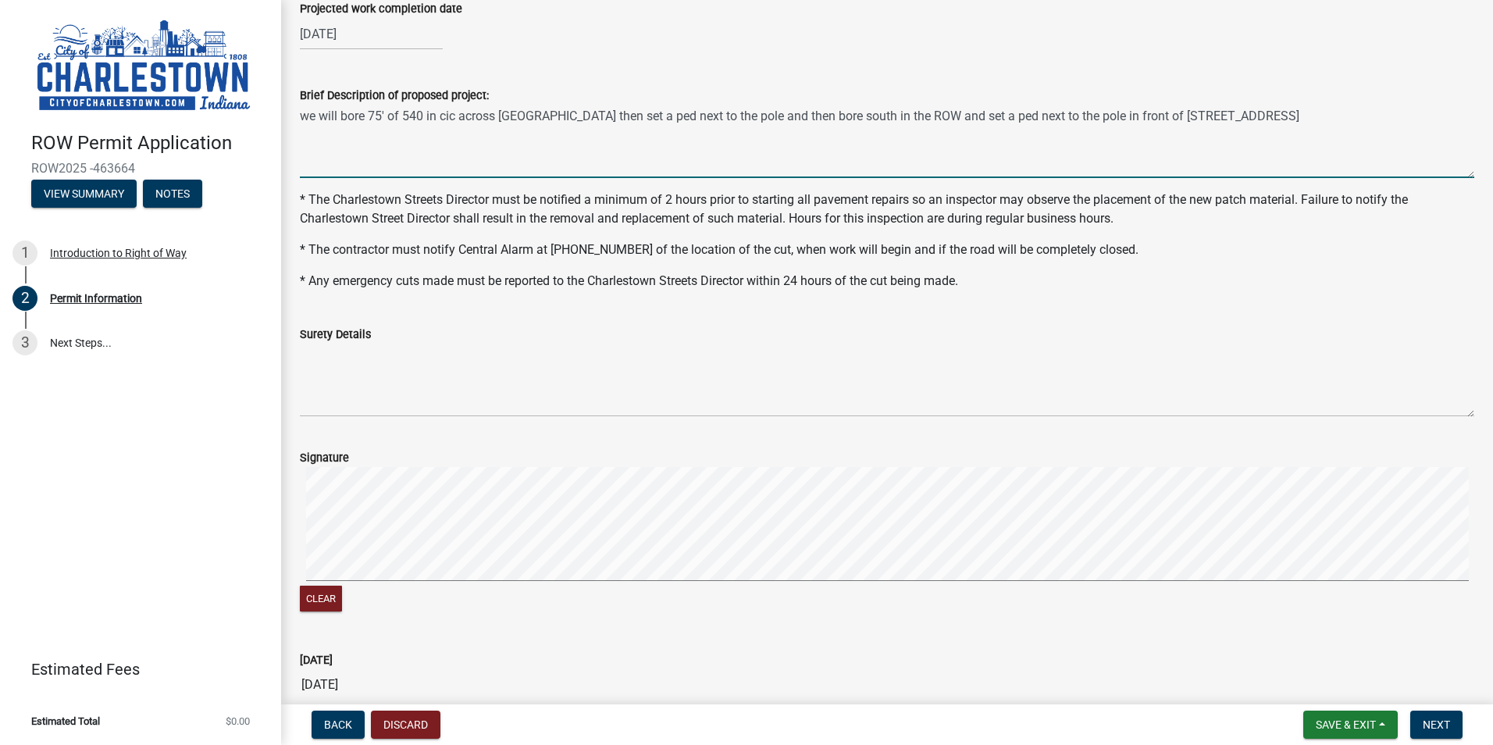
scroll to position [703, 0]
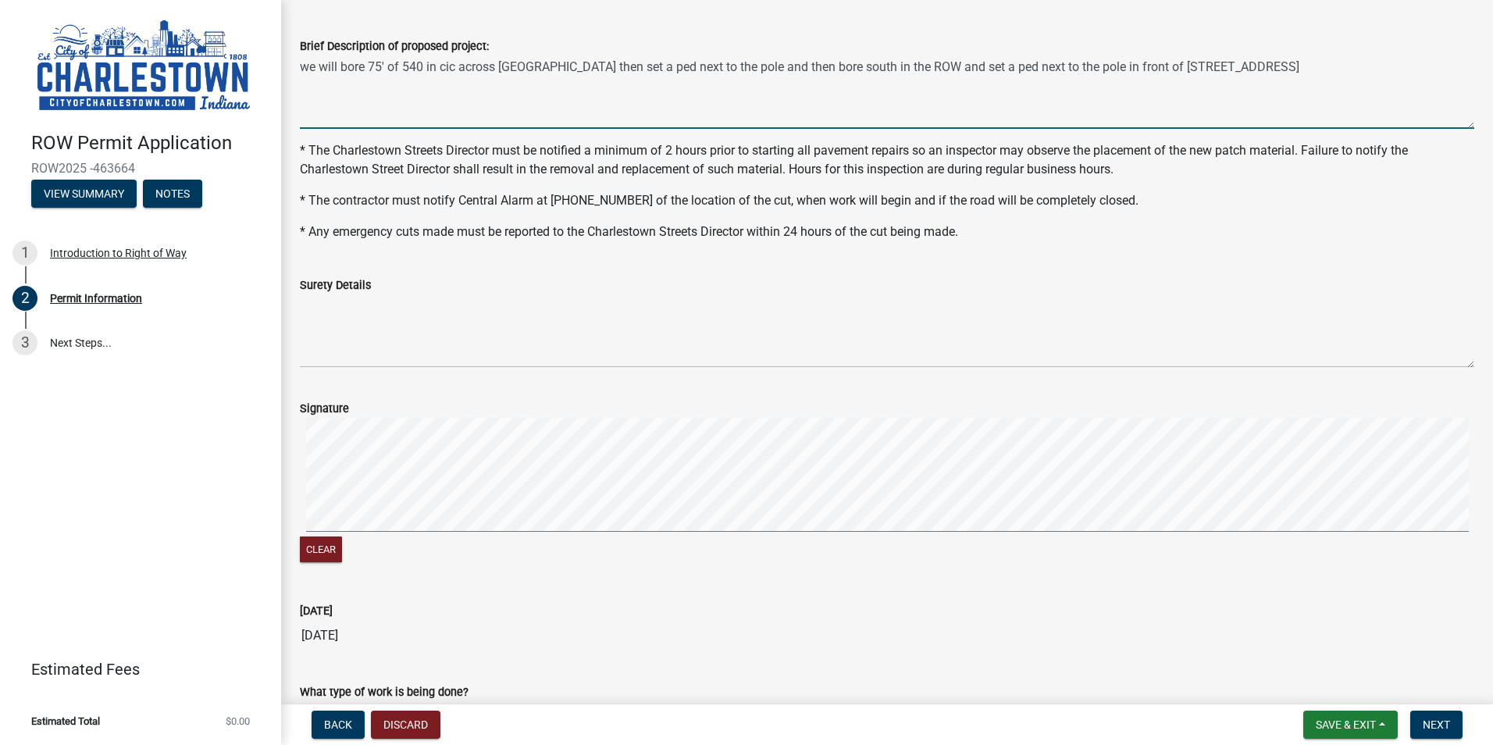
type textarea "we will bore 75' of 540 in cic across Park St then set a ped next to the pole a…"
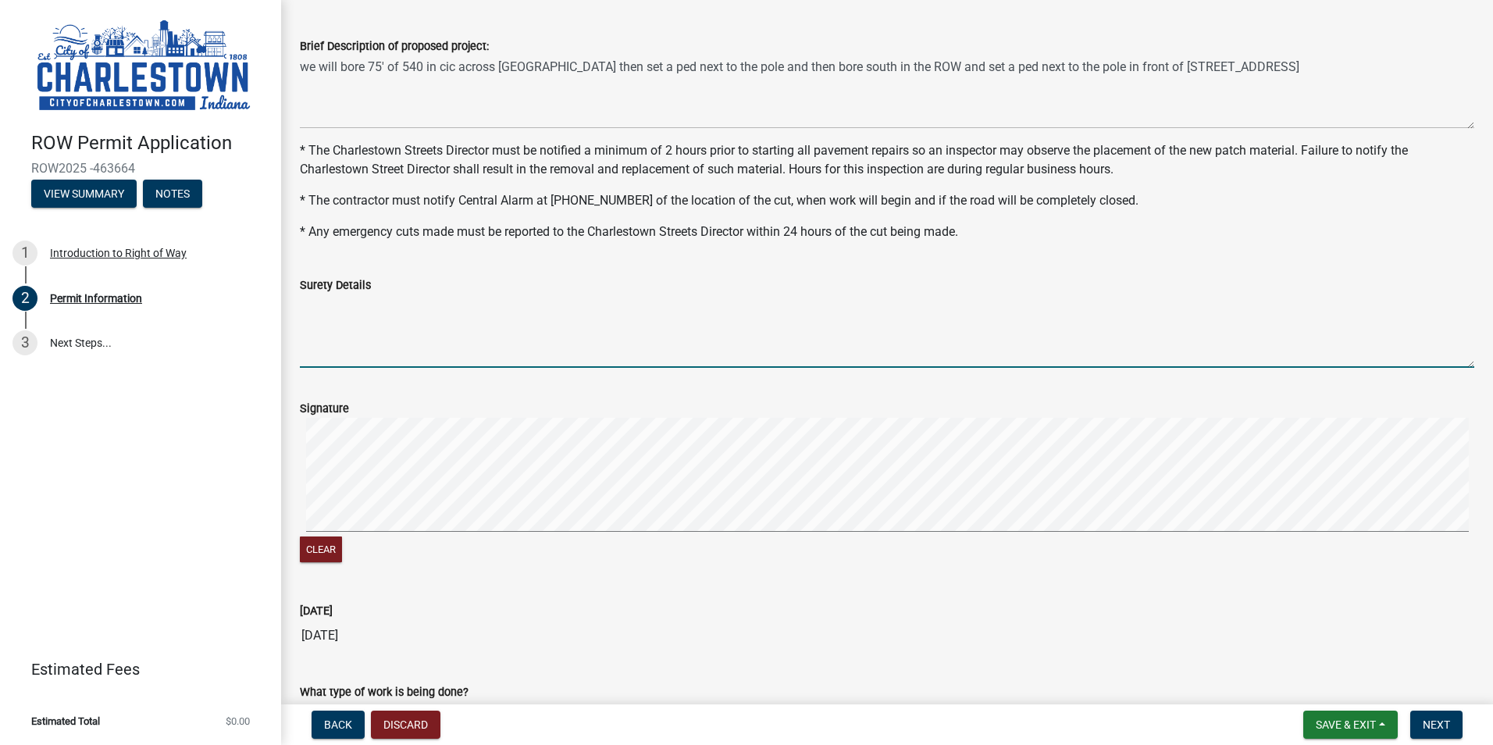
click at [402, 337] on textarea "Surety Details" at bounding box center [887, 330] width 1174 height 73
click at [355, 341] on textarea "Surety Details" at bounding box center [887, 333] width 1174 height 73
type textarea "n"
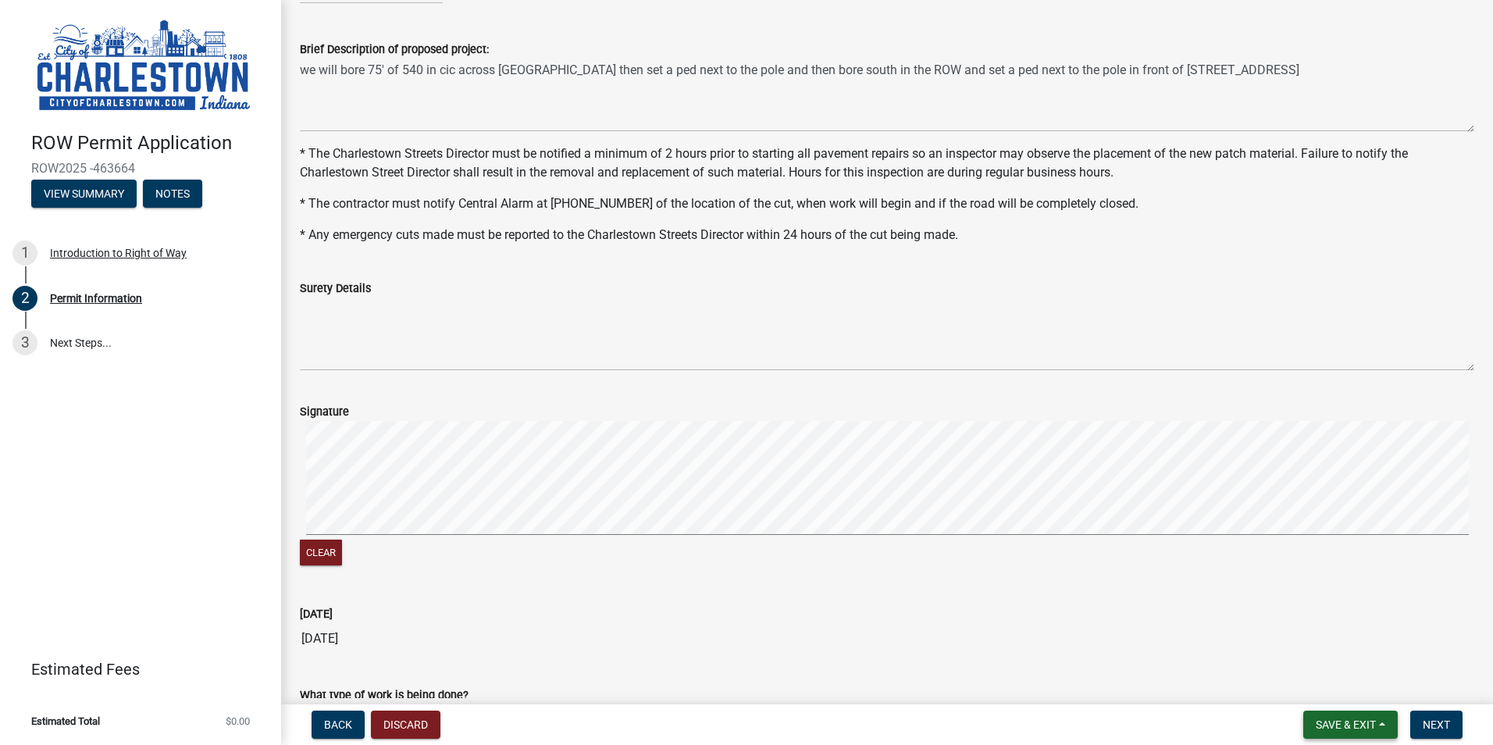
click at [1357, 724] on span "Save & Exit" at bounding box center [1345, 724] width 60 height 12
click at [1309, 681] on button "Save & Exit" at bounding box center [1334, 683] width 125 height 37
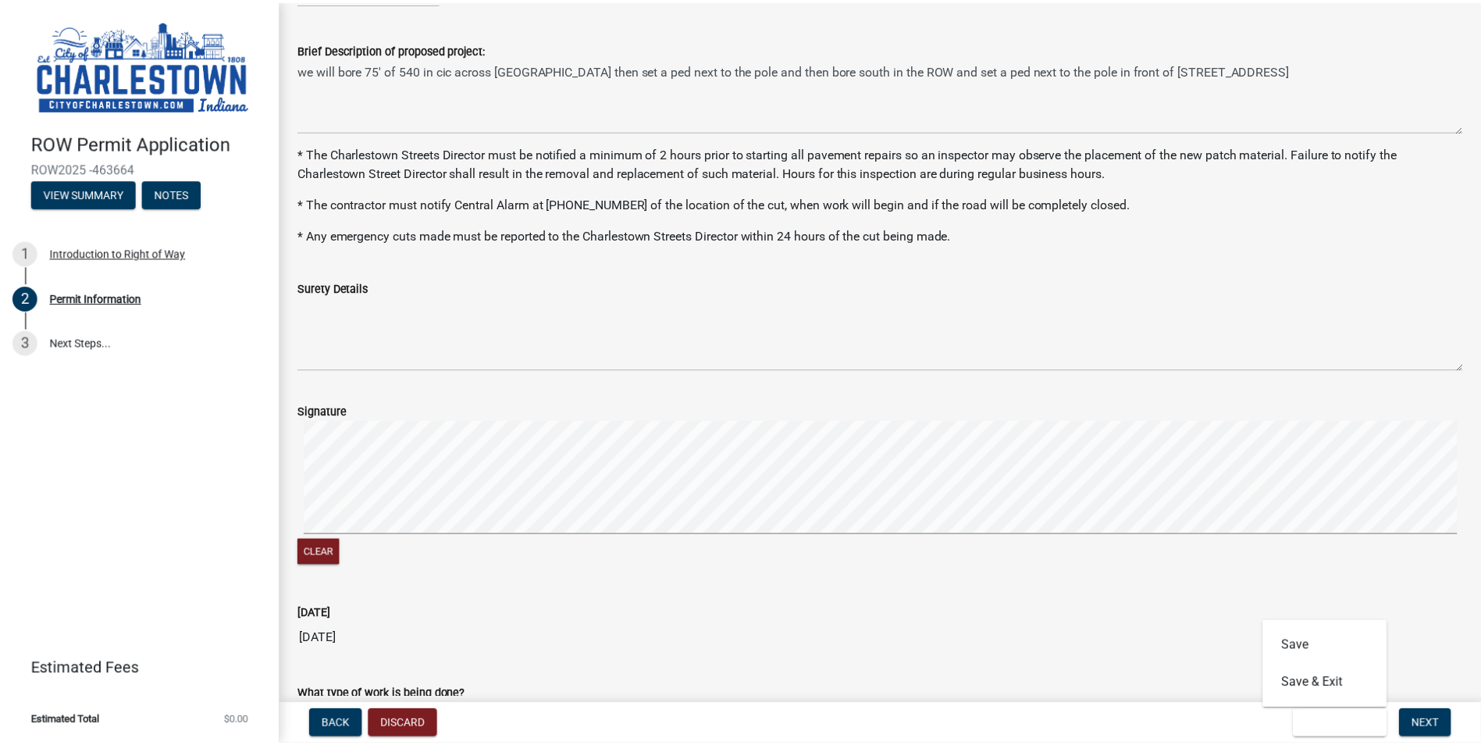
scroll to position [0, 0]
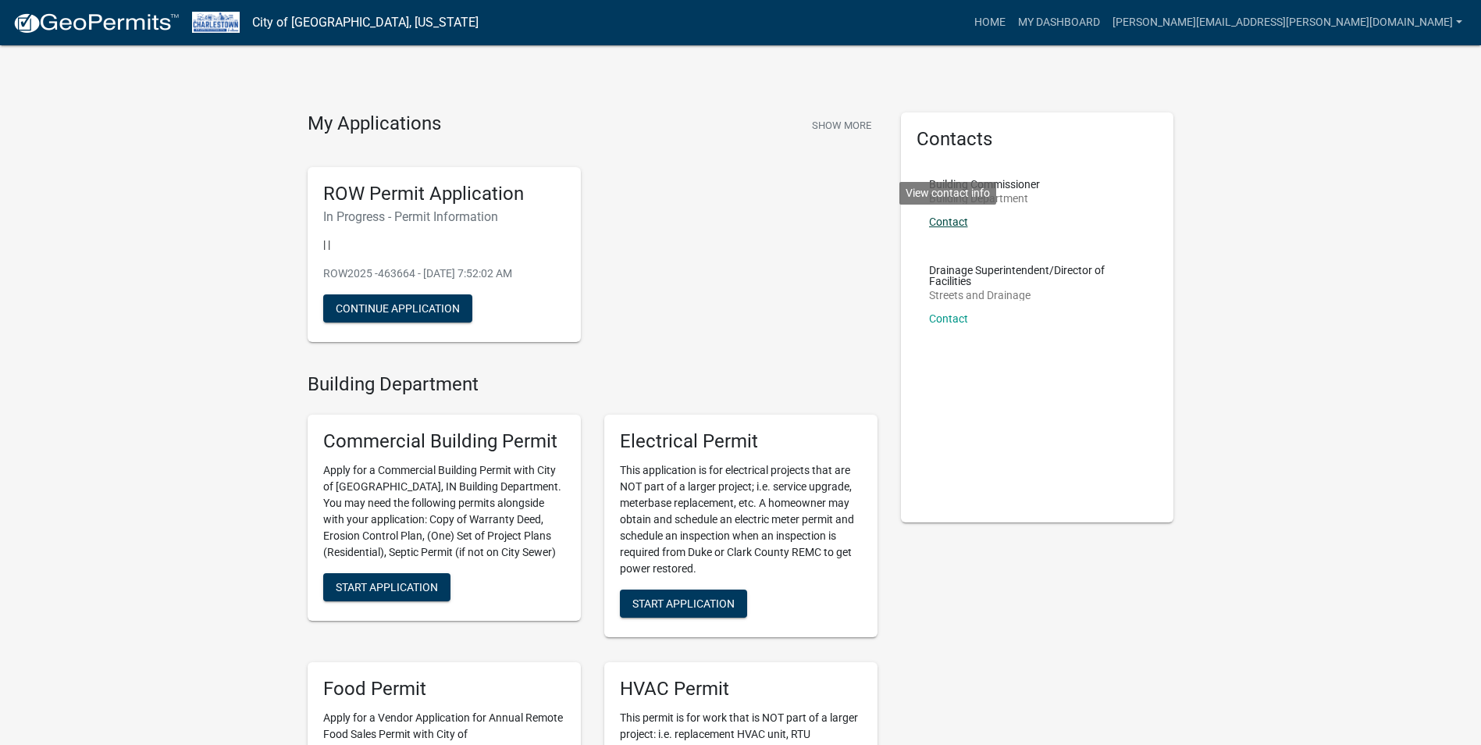
click at [955, 222] on link "Contact" at bounding box center [948, 221] width 39 height 12
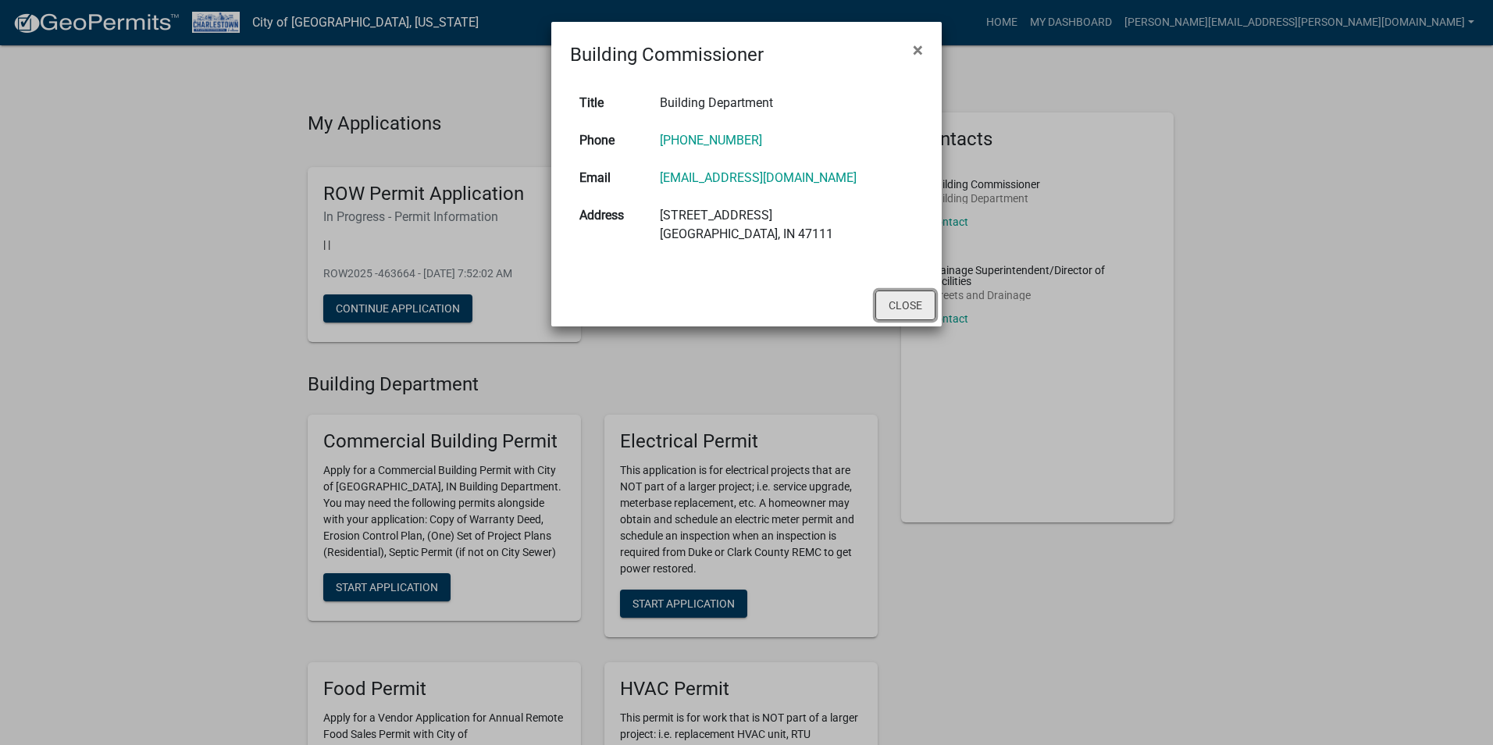
click at [919, 303] on button "Close" at bounding box center [905, 305] width 60 height 30
